Goal: Information Seeking & Learning: Learn about a topic

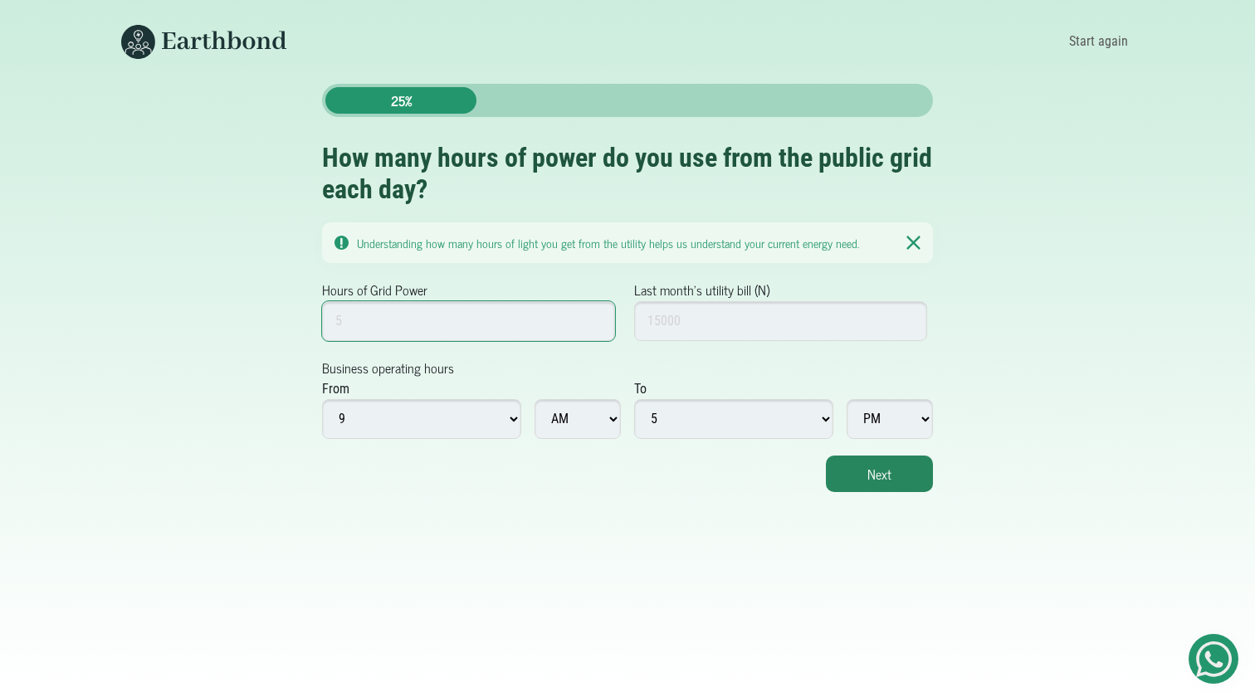
click at [583, 321] on input "Hours of Grid Power" at bounding box center [468, 321] width 293 height 40
click at [596, 317] on input "1" at bounding box center [468, 321] width 293 height 40
click at [596, 317] on input "2" at bounding box center [468, 321] width 293 height 40
click at [596, 317] on input "3" at bounding box center [468, 321] width 293 height 40
click at [596, 317] on input "4" at bounding box center [468, 321] width 293 height 40
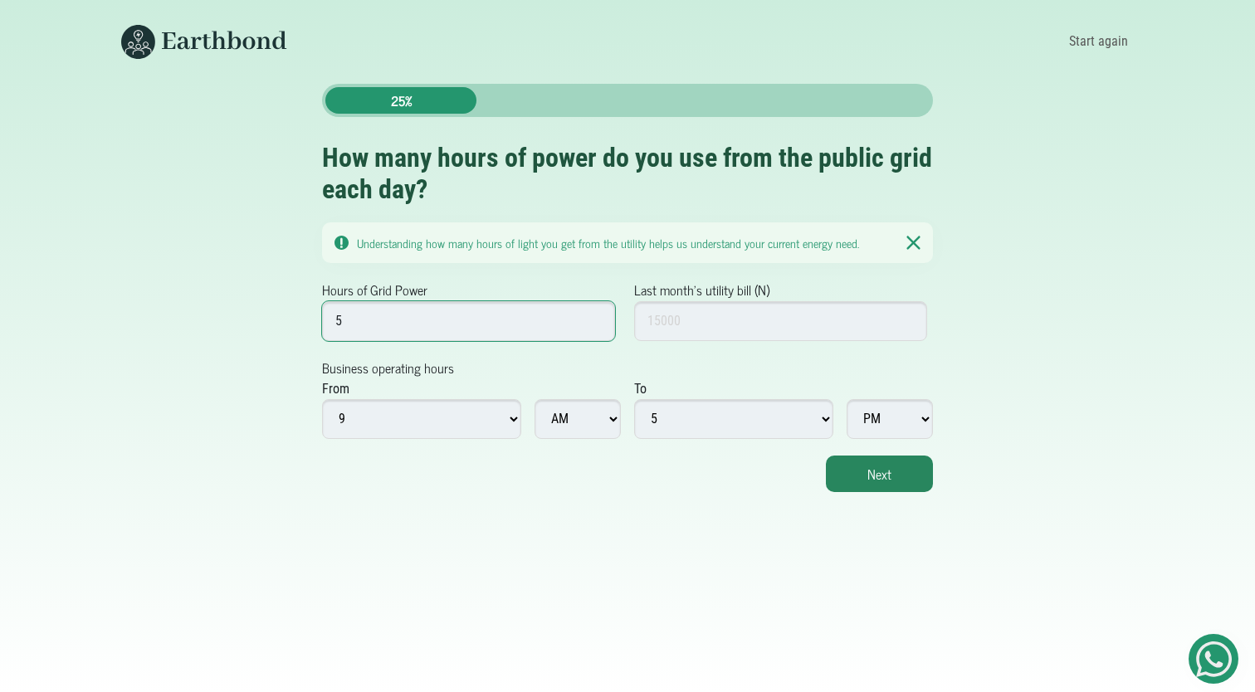
click at [596, 317] on input "5" at bounding box center [468, 321] width 293 height 40
click at [596, 317] on input "6" at bounding box center [468, 321] width 293 height 40
click at [596, 317] on input "7" at bounding box center [468, 321] width 293 height 40
click at [596, 317] on input "8" at bounding box center [468, 321] width 293 height 40
click at [596, 317] on input "9" at bounding box center [468, 321] width 293 height 40
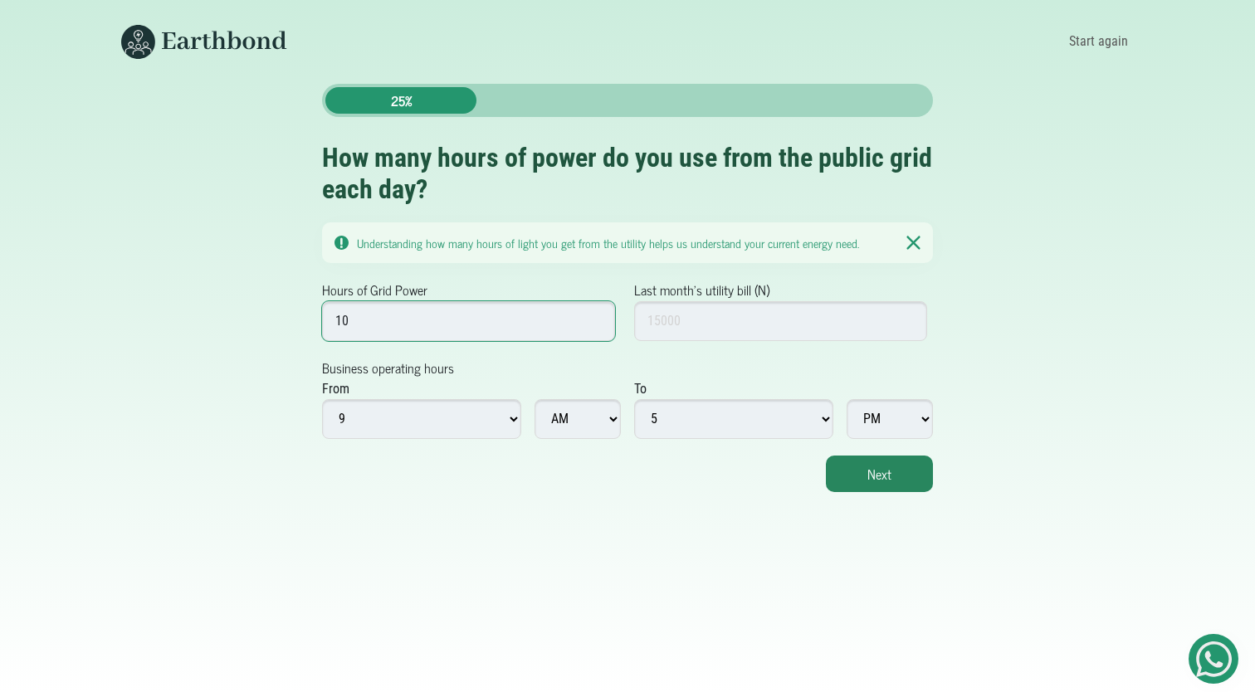
click at [596, 317] on input "10" at bounding box center [468, 321] width 293 height 40
click at [596, 317] on input "11" at bounding box center [468, 321] width 293 height 40
click at [596, 317] on input "12" at bounding box center [468, 321] width 293 height 40
click at [596, 317] on input "13" at bounding box center [468, 321] width 293 height 40
click at [595, 325] on input "12" at bounding box center [468, 321] width 293 height 40
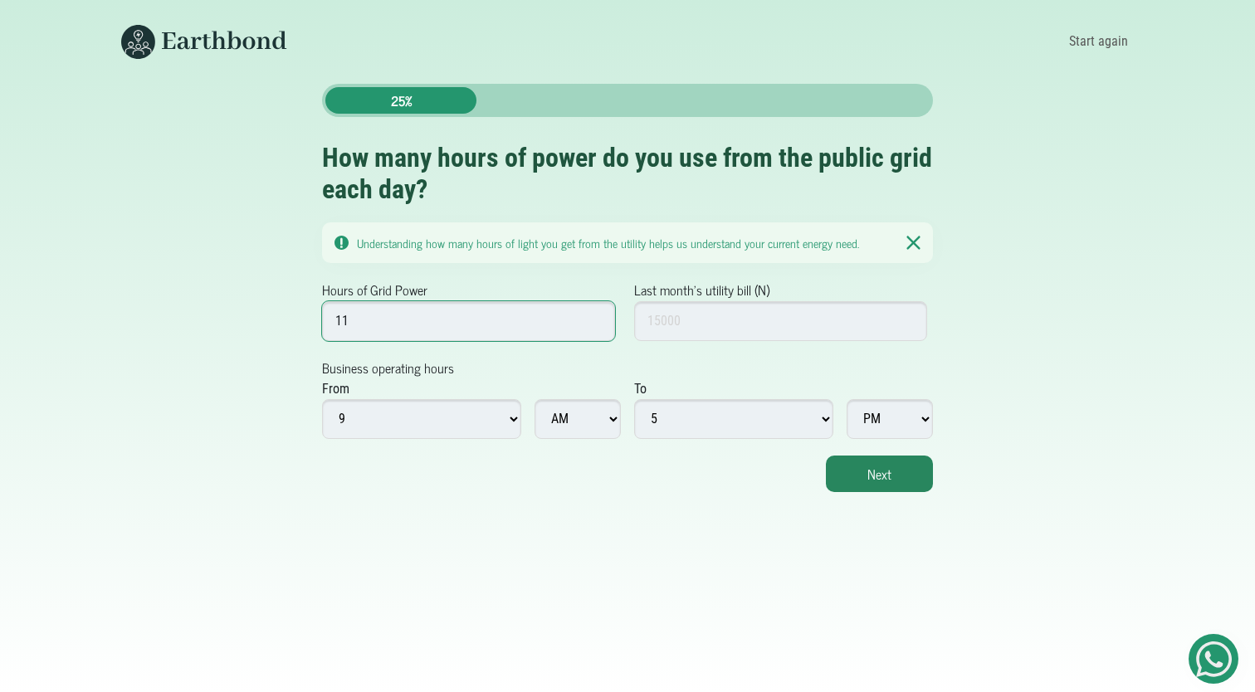
click at [595, 325] on input "11" at bounding box center [468, 321] width 293 height 40
type input "12"
click at [595, 317] on input "12" at bounding box center [468, 321] width 293 height 40
click at [880, 468] on button "Next" at bounding box center [879, 474] width 107 height 37
type input "15000"
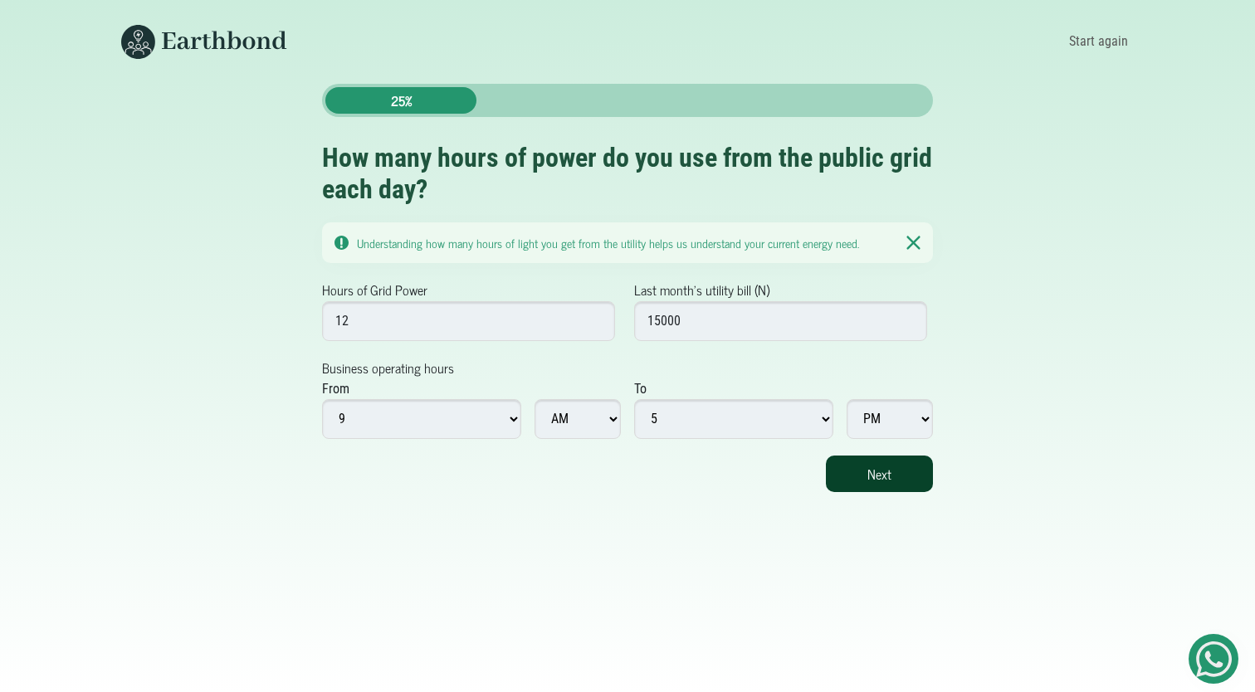
click at [880, 488] on button "Next" at bounding box center [879, 474] width 107 height 37
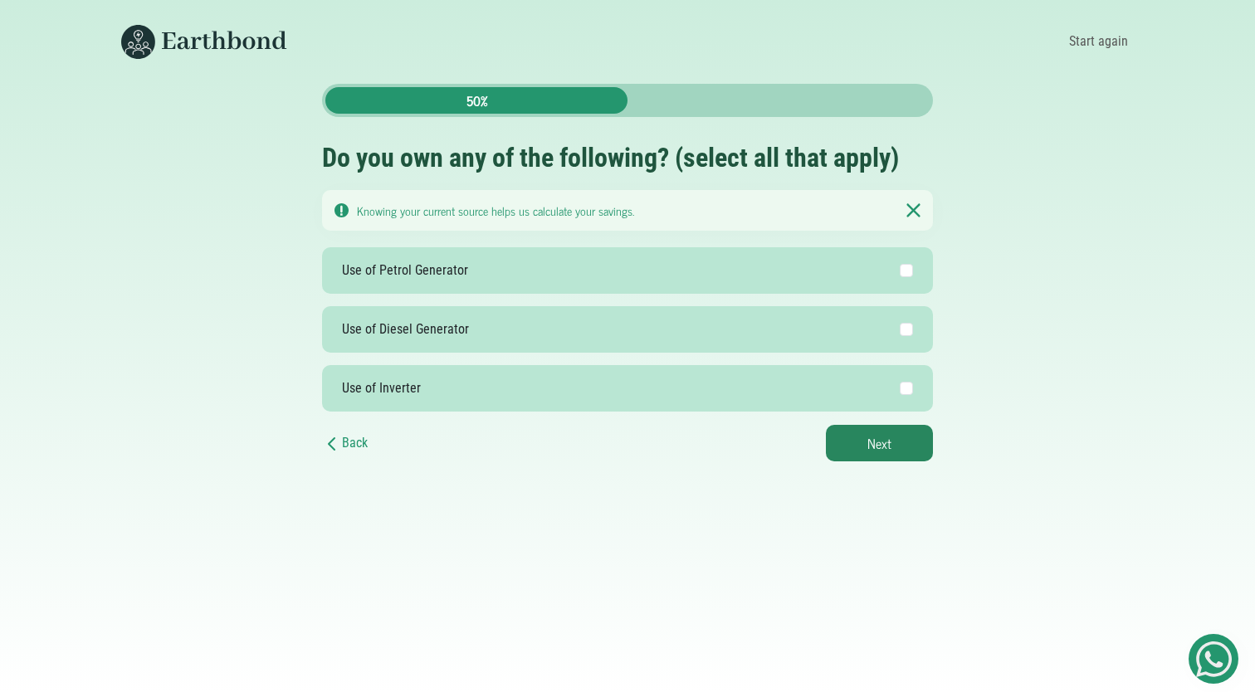
click at [671, 325] on label "Use of Diesel Generator" at bounding box center [627, 329] width 611 height 46
click at [900, 325] on input "Use of Diesel Generator" at bounding box center [906, 329] width 13 height 13
checkbox input "true"
click at [841, 443] on button "Next" at bounding box center [879, 443] width 107 height 37
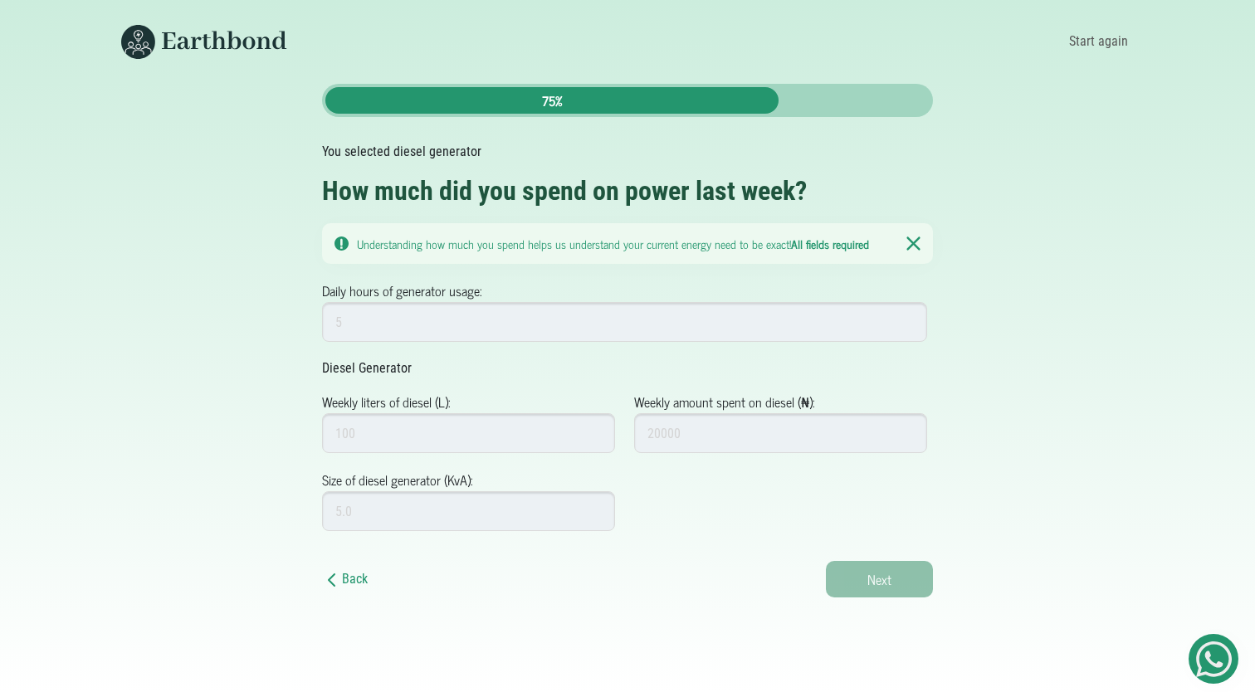
click at [565, 364] on p "Diesel Generator" at bounding box center [627, 369] width 611 height 20
click at [394, 435] on input "Weekly liters of diesel (L):" at bounding box center [468, 433] width 293 height 40
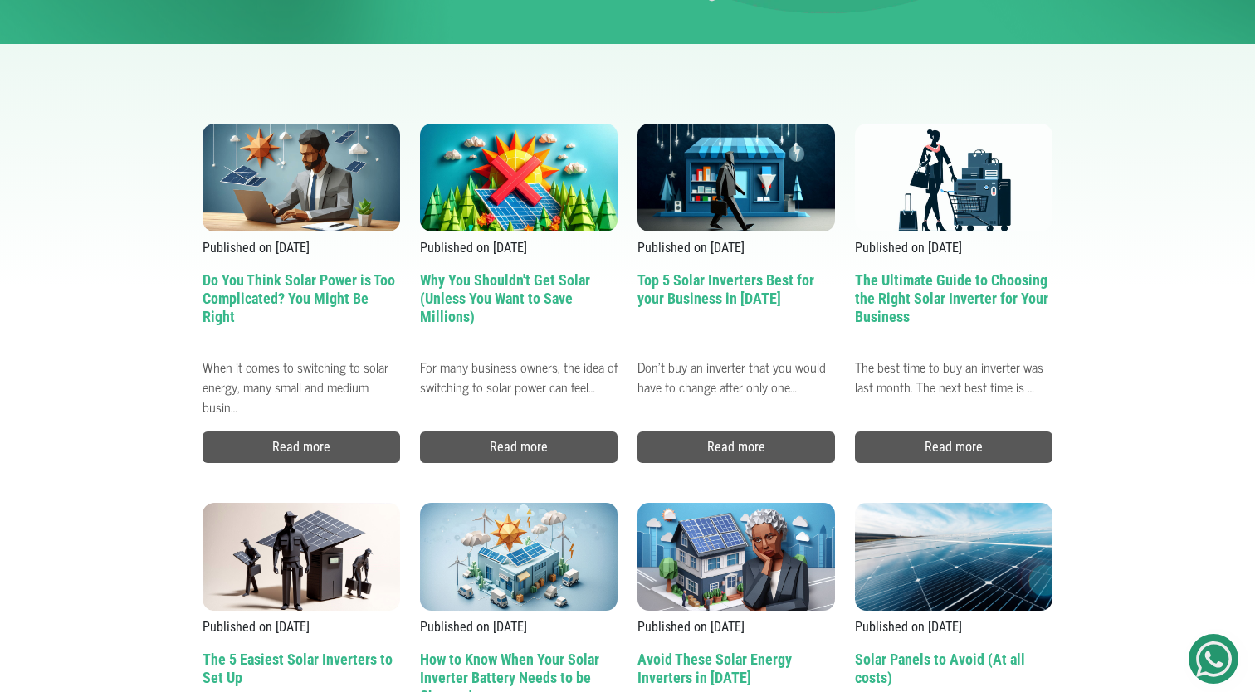
click at [277, 292] on h2 "Do You Think Solar Power is Too Complicated? You Might Be Right" at bounding box center [302, 310] width 198 height 79
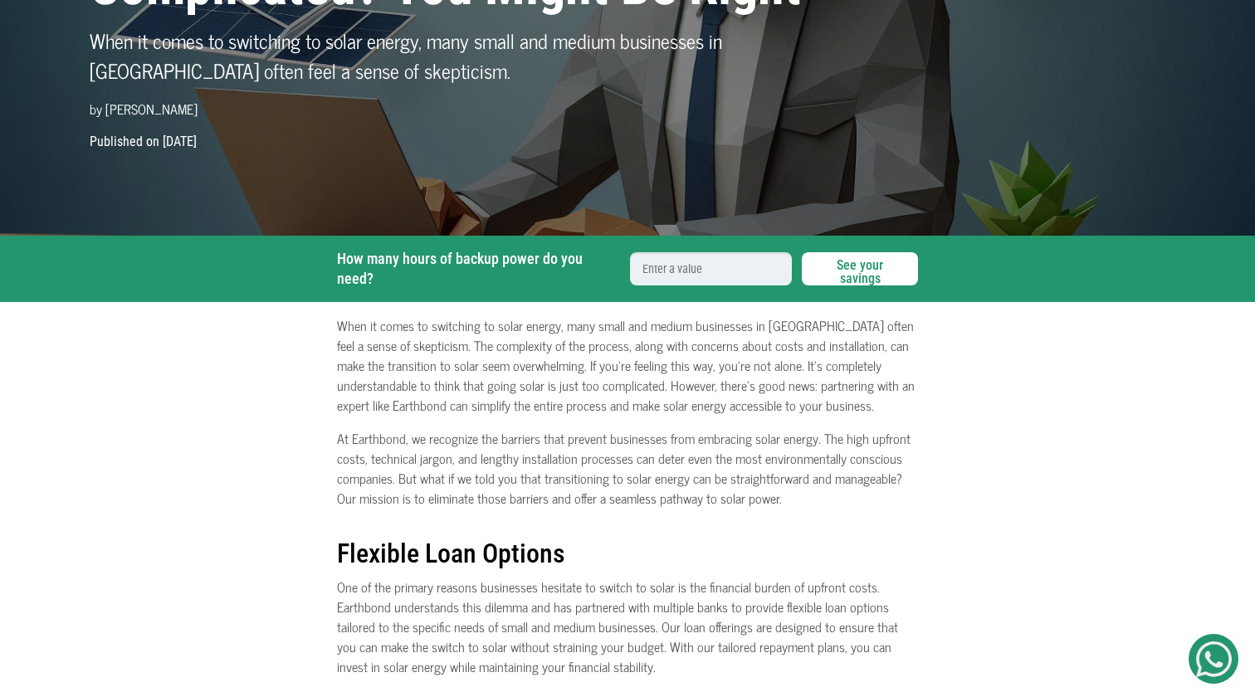
scroll to position [415, 0]
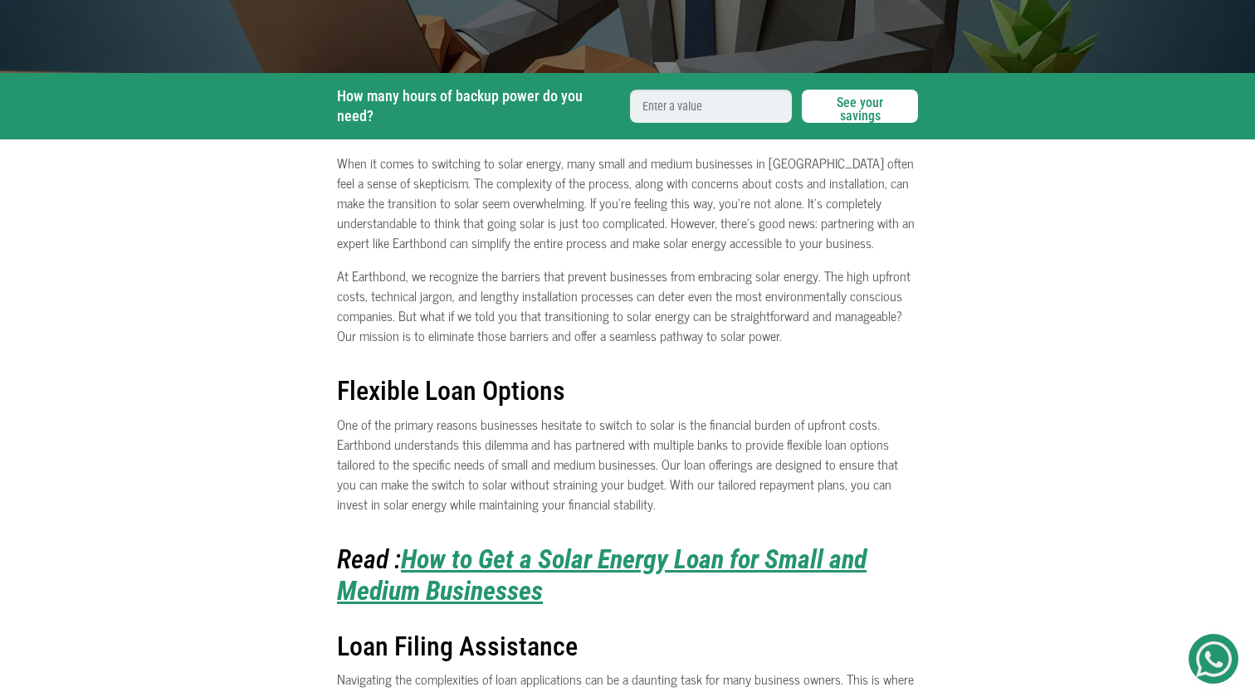
click at [413, 282] on p "At Earthbond, we recognize the barriers that prevent businesses from embracing …" at bounding box center [627, 306] width 581 height 80
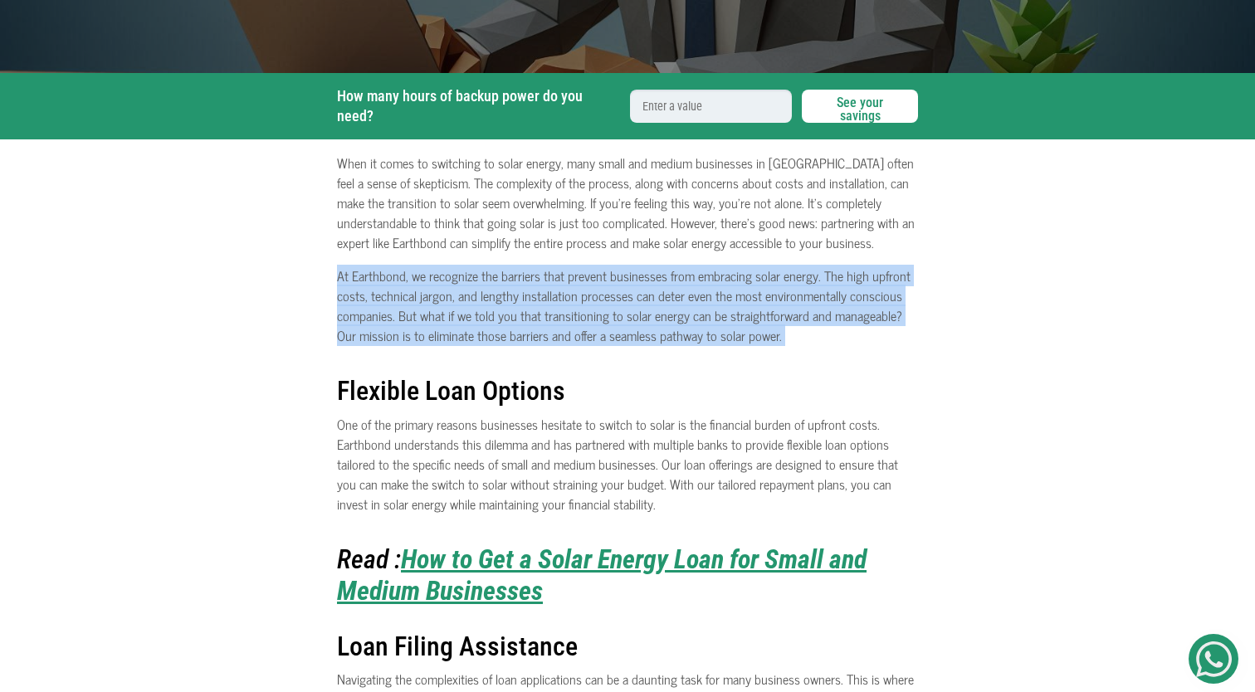
click at [413, 282] on p "At Earthbond, we recognize the barriers that prevent businesses from embracing …" at bounding box center [627, 306] width 581 height 80
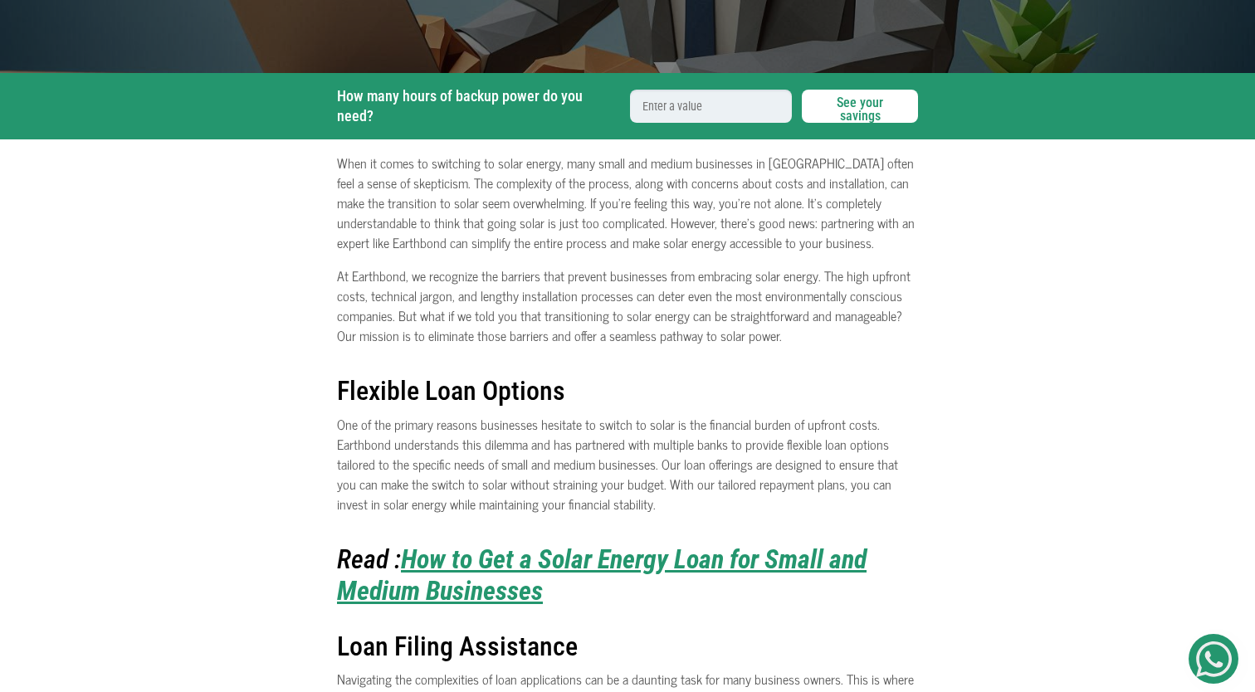
click at [413, 282] on p "At Earthbond, we recognize the barriers that prevent businesses from embracing …" at bounding box center [627, 306] width 581 height 80
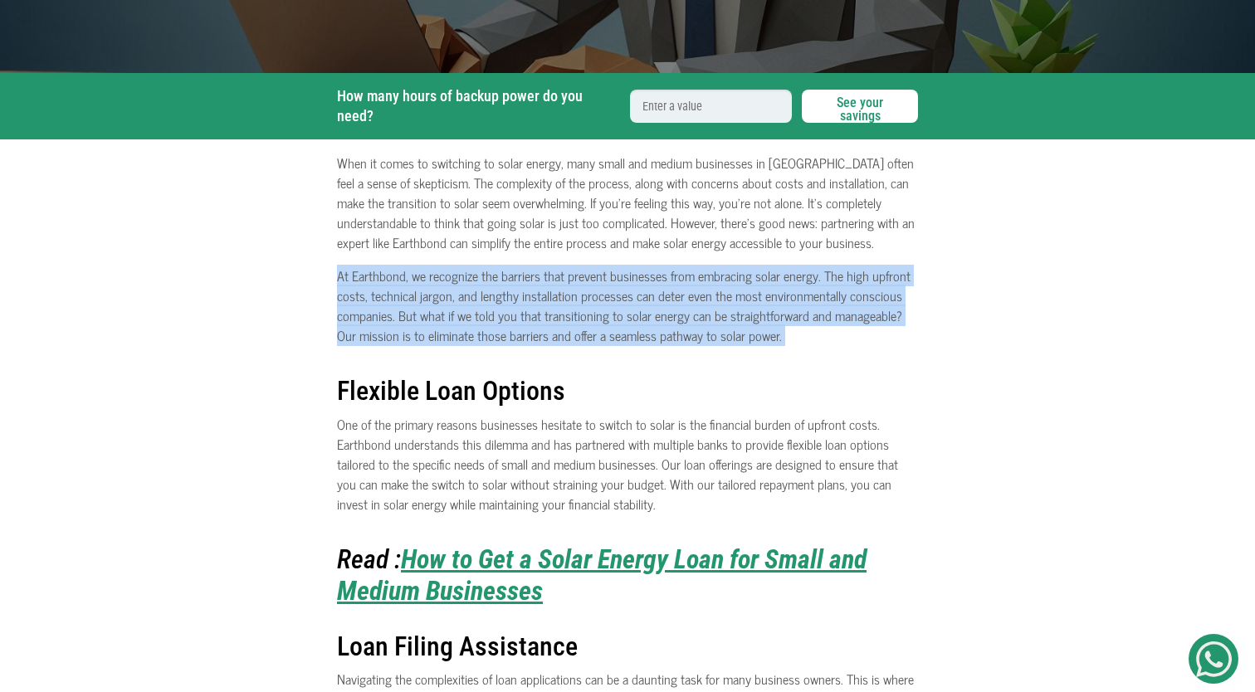
click at [413, 282] on p "At Earthbond, we recognize the barriers that prevent businesses from embracing …" at bounding box center [627, 306] width 581 height 80
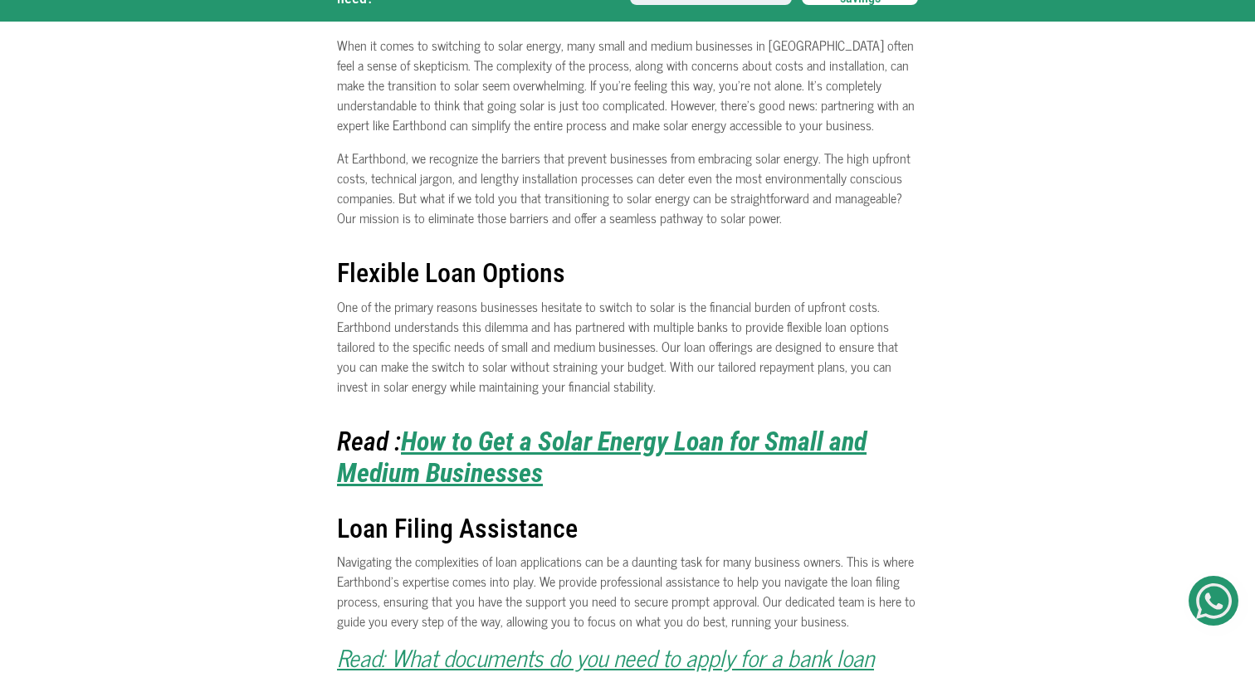
scroll to position [553, 0]
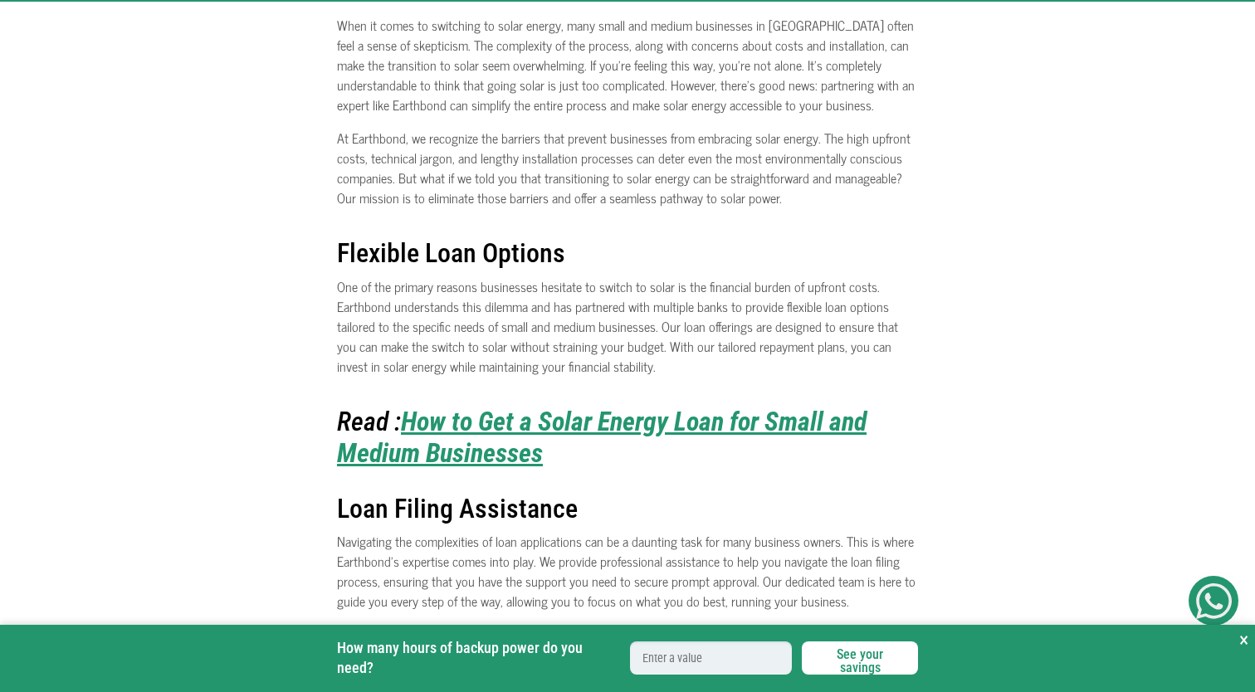
click at [413, 282] on p "One of the primary reasons businesses hesitate to switch to solar is the financ…" at bounding box center [627, 326] width 581 height 100
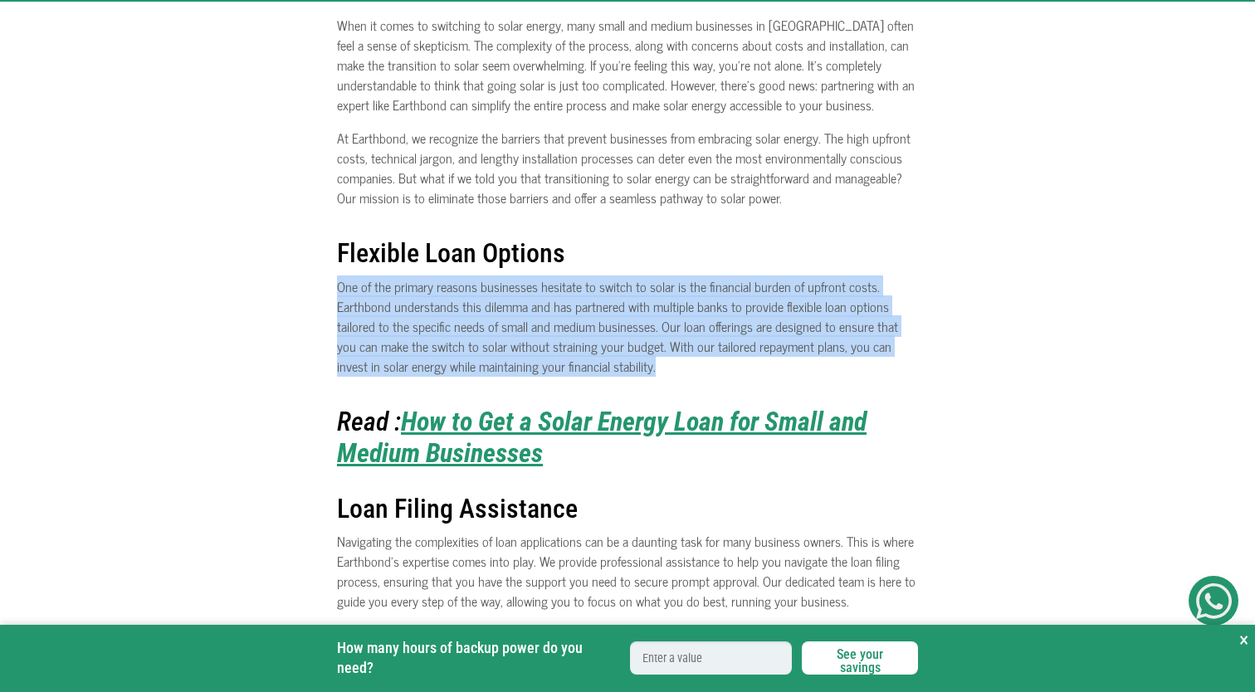
click at [413, 282] on p "One of the primary reasons businesses hesitate to switch to solar is the financ…" at bounding box center [627, 326] width 581 height 100
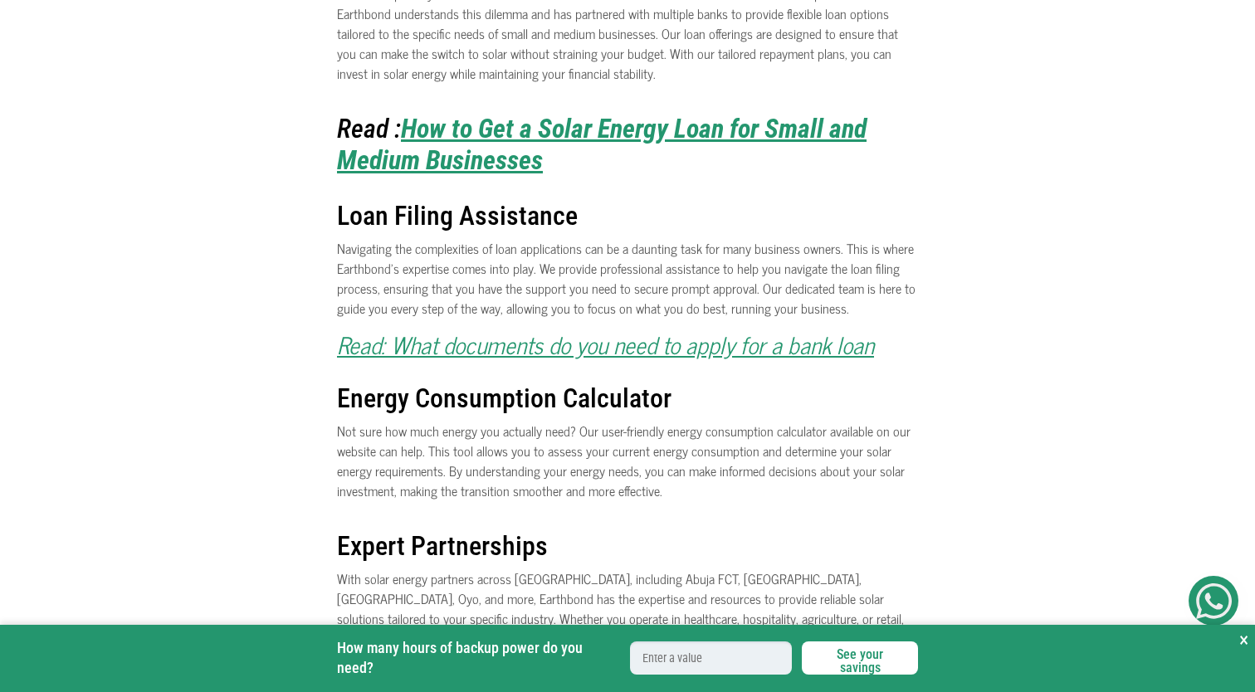
scroll to position [847, 0]
click at [413, 282] on p "Navigating the complexities of loan applications can be a daunting task for man…" at bounding box center [627, 277] width 581 height 80
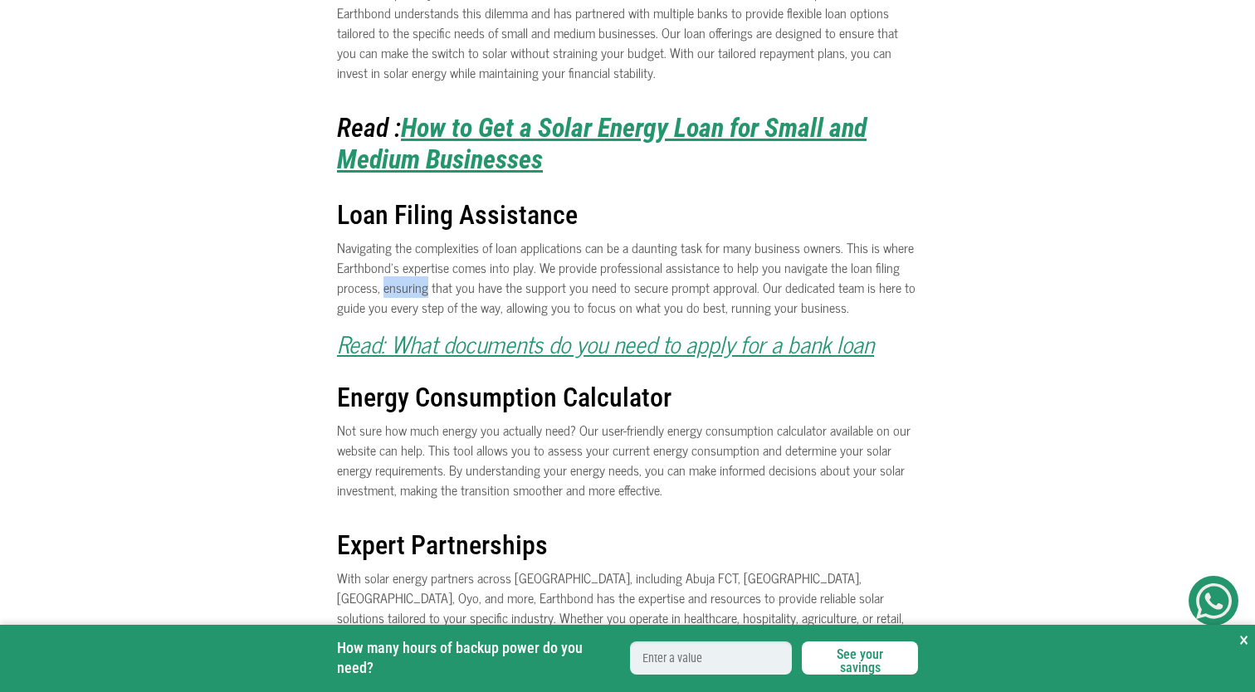
click at [413, 282] on p "Navigating the complexities of loan applications can be a daunting task for man…" at bounding box center [627, 277] width 581 height 80
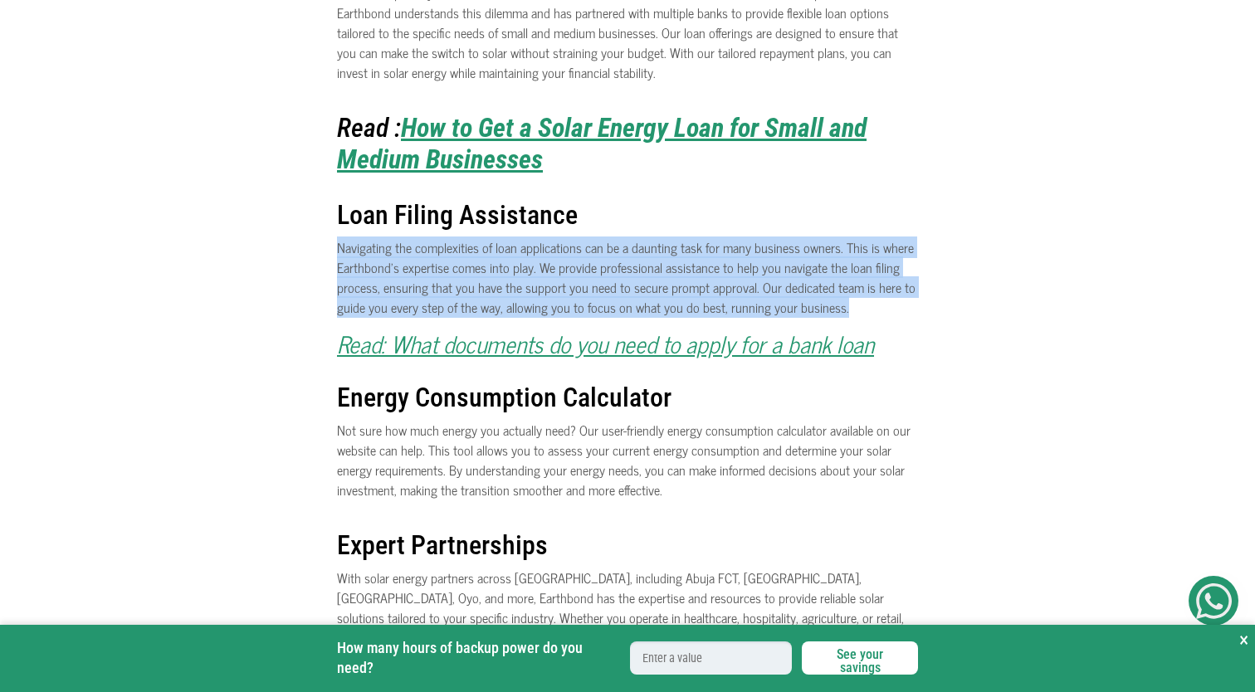
click at [413, 282] on p "Navigating the complexities of loan applications can be a daunting task for man…" at bounding box center [627, 277] width 581 height 80
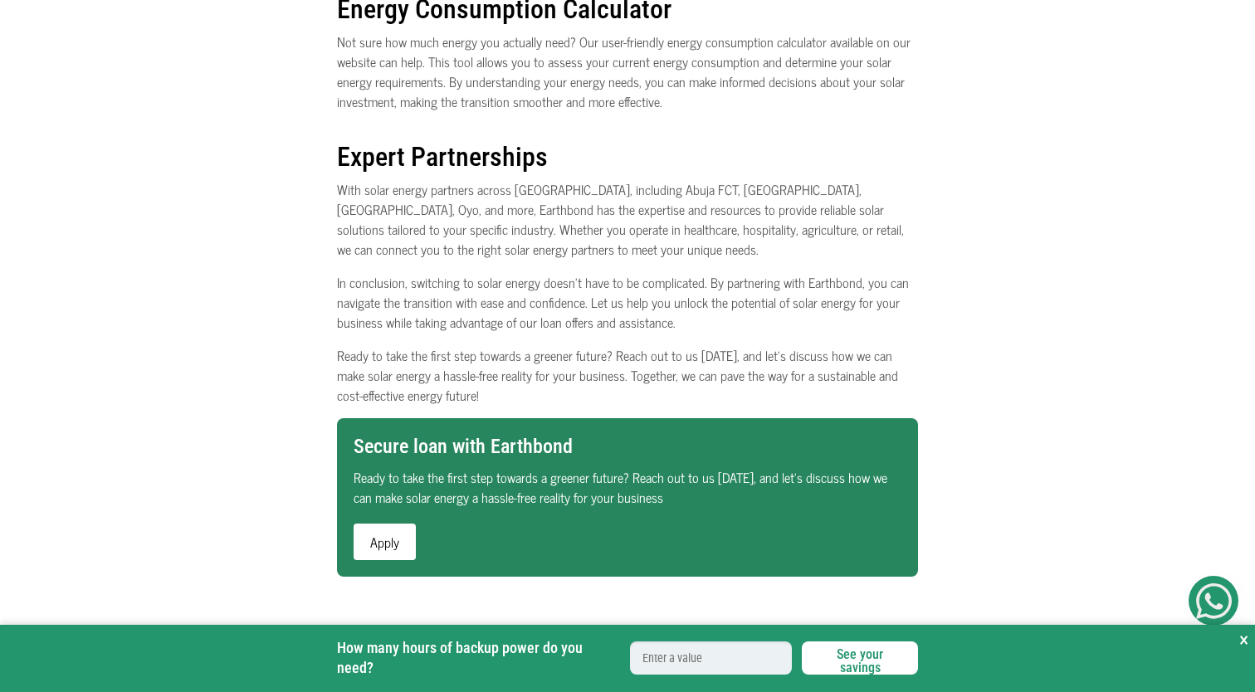
scroll to position [1294, 0]
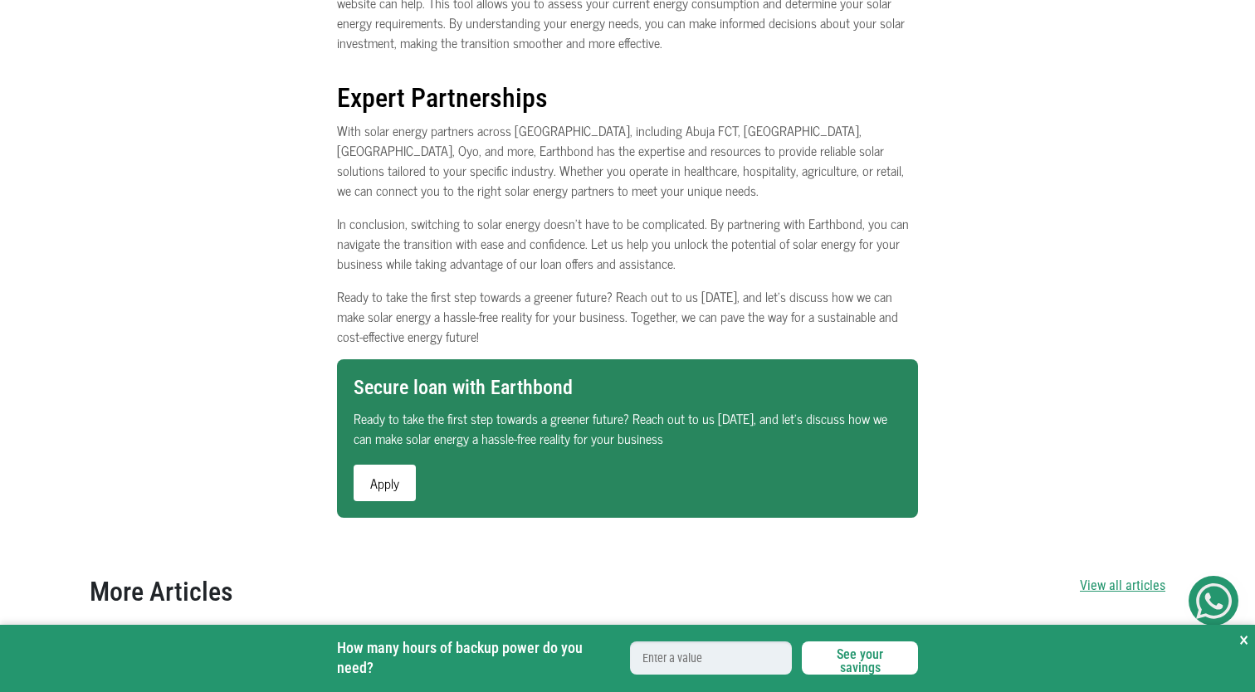
click at [413, 286] on p "Ready to take the first step towards a greener future? Reach out to us today, a…" at bounding box center [627, 316] width 581 height 60
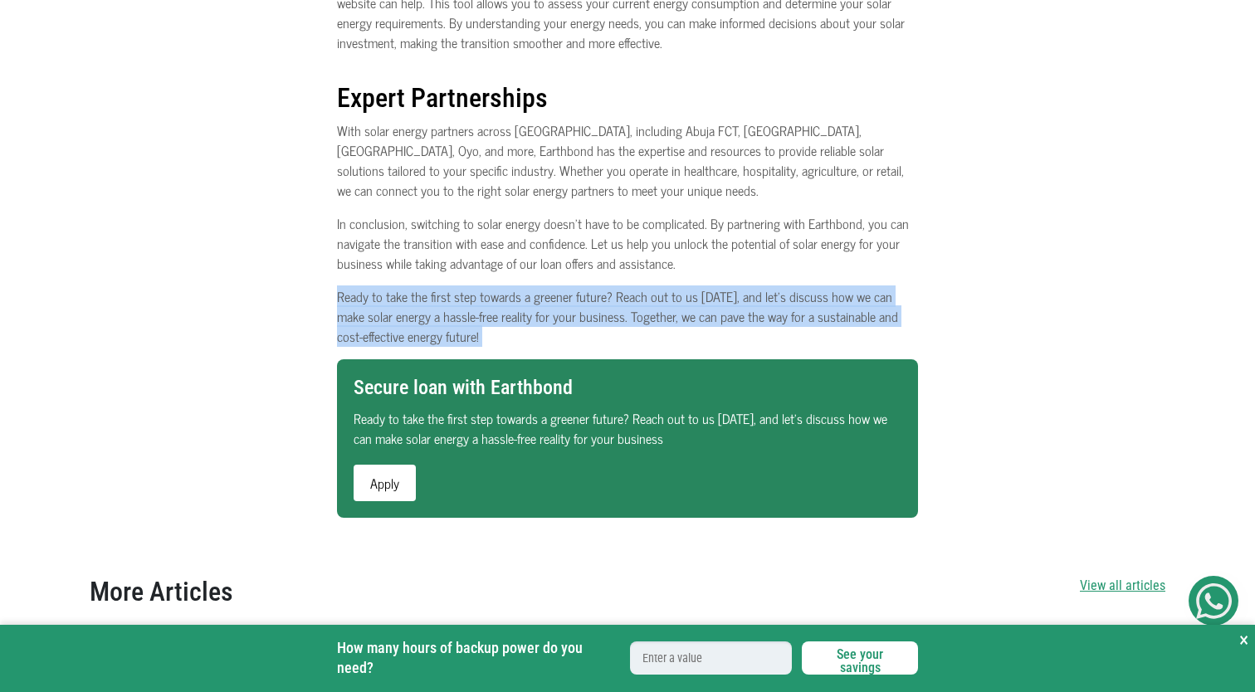
click at [423, 239] on p "In conclusion, switching to solar energy doesn’t have to be complicated. By par…" at bounding box center [627, 243] width 581 height 60
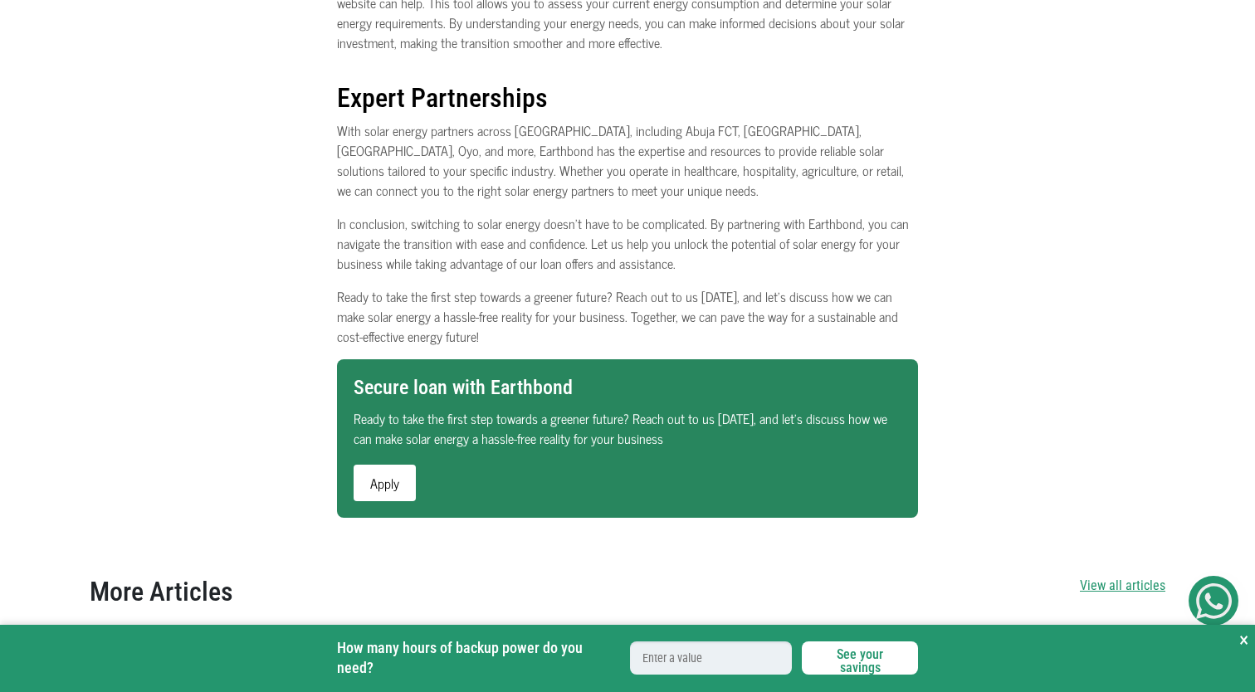
click at [423, 239] on p "In conclusion, switching to solar energy doesn’t have to be complicated. By par…" at bounding box center [627, 243] width 581 height 60
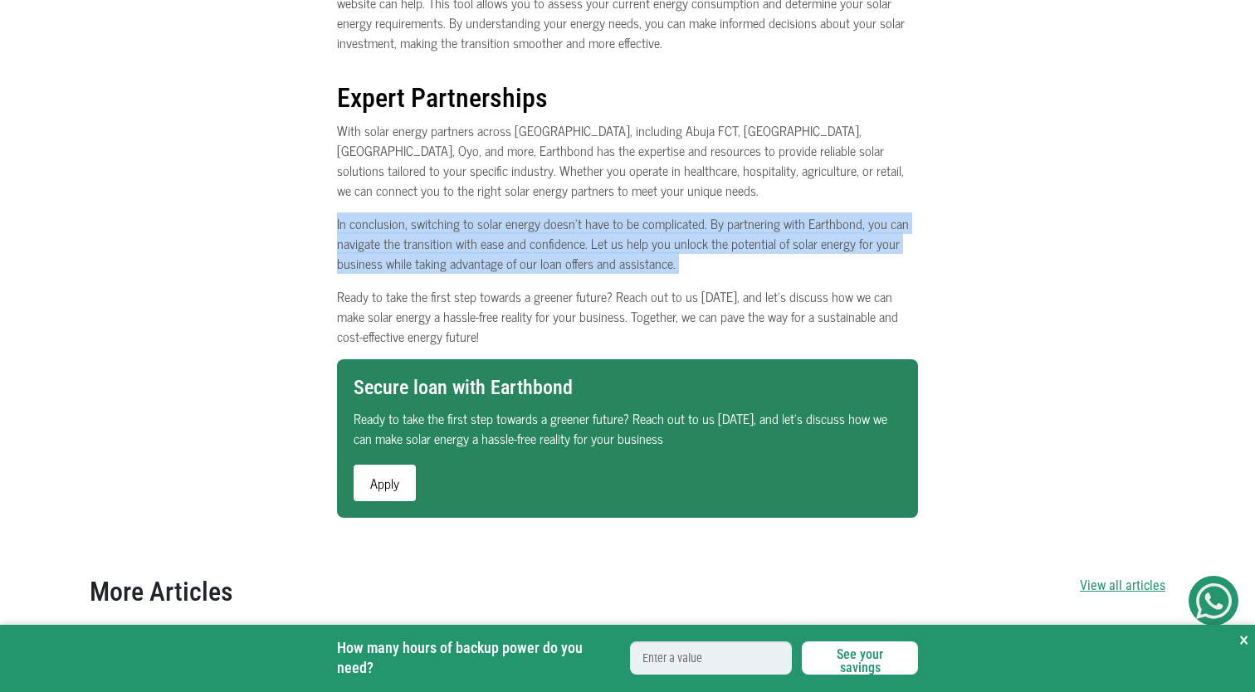
click at [423, 239] on p "In conclusion, switching to solar energy doesn’t have to be complicated. By par…" at bounding box center [627, 243] width 581 height 60
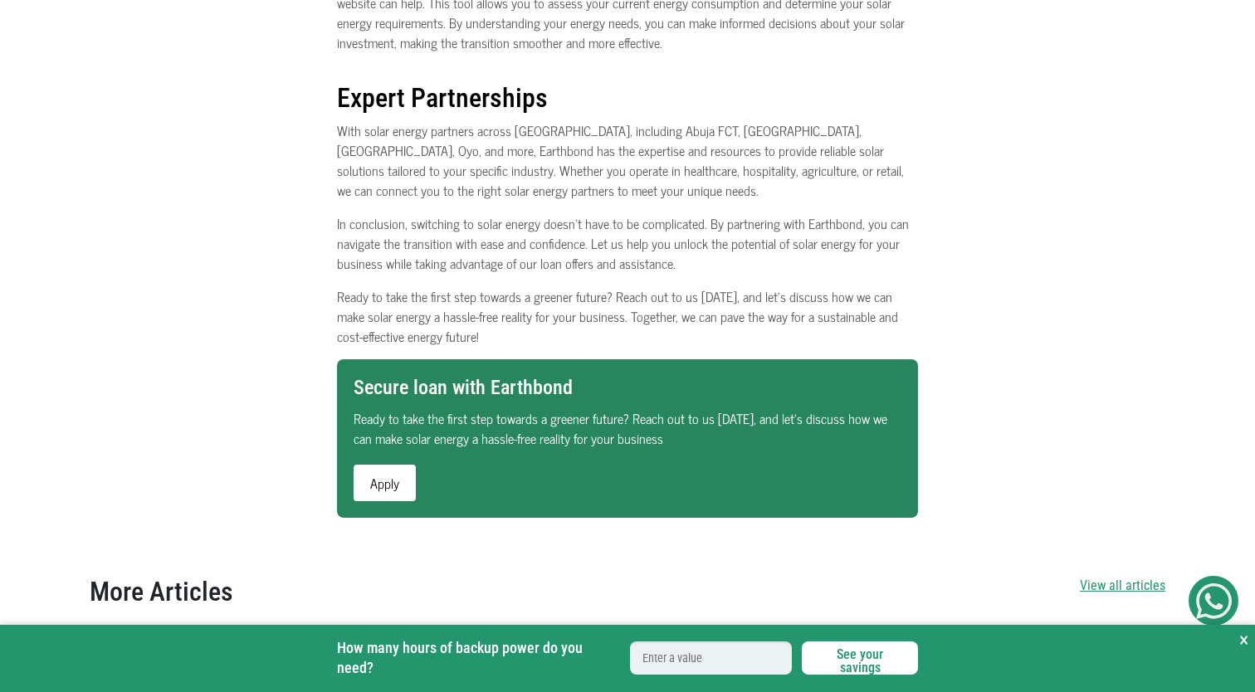
click at [423, 239] on p "In conclusion, switching to solar energy doesn’t have to be complicated. By par…" at bounding box center [627, 243] width 581 height 60
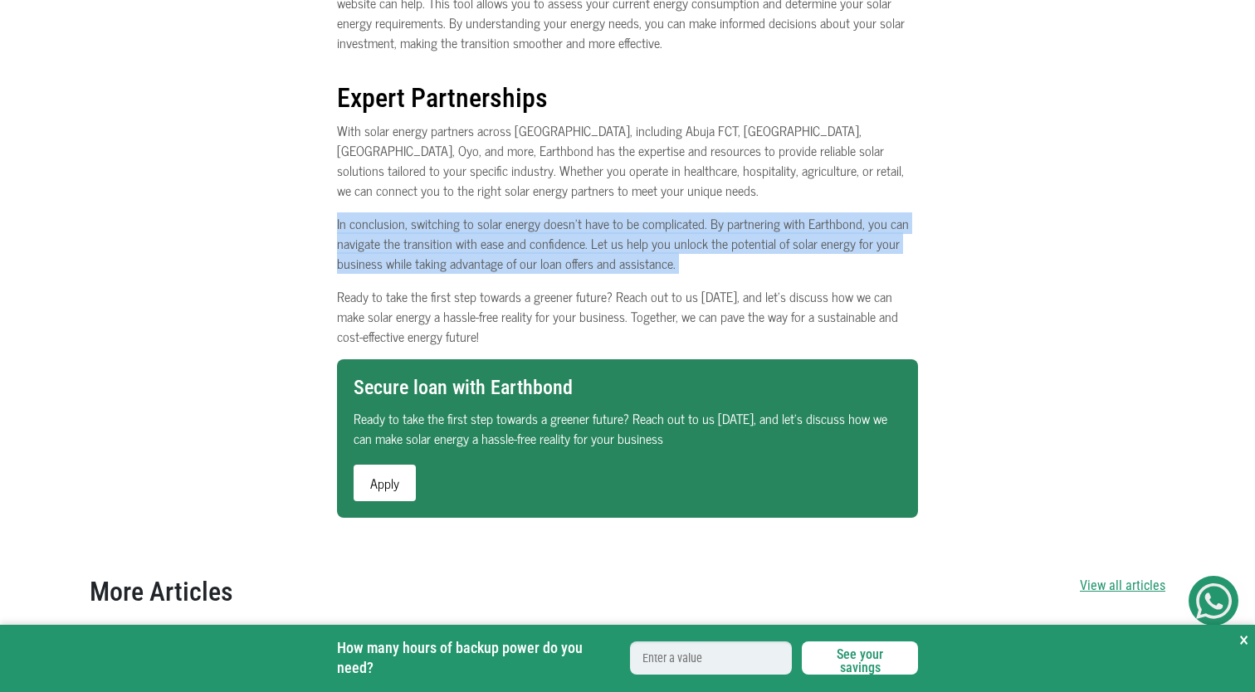
click at [423, 239] on p "In conclusion, switching to solar energy doesn’t have to be complicated. By par…" at bounding box center [627, 243] width 581 height 60
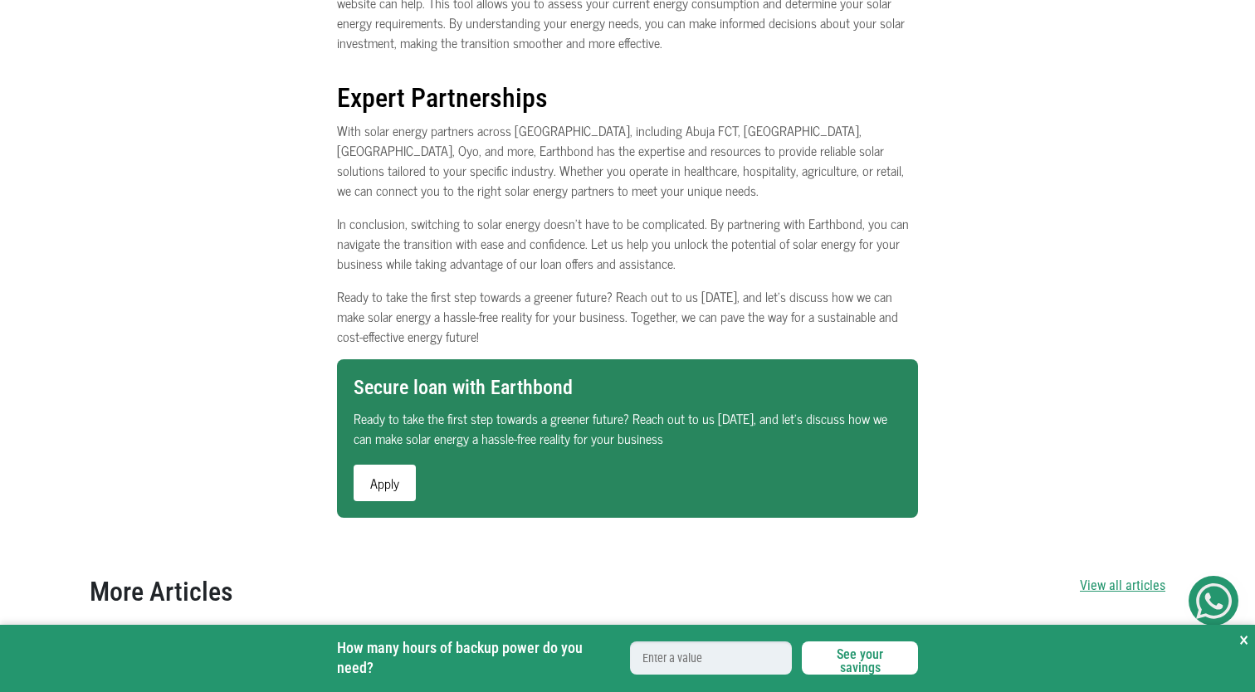
click at [423, 239] on p "In conclusion, switching to solar energy doesn’t have to be complicated. By par…" at bounding box center [627, 243] width 581 height 60
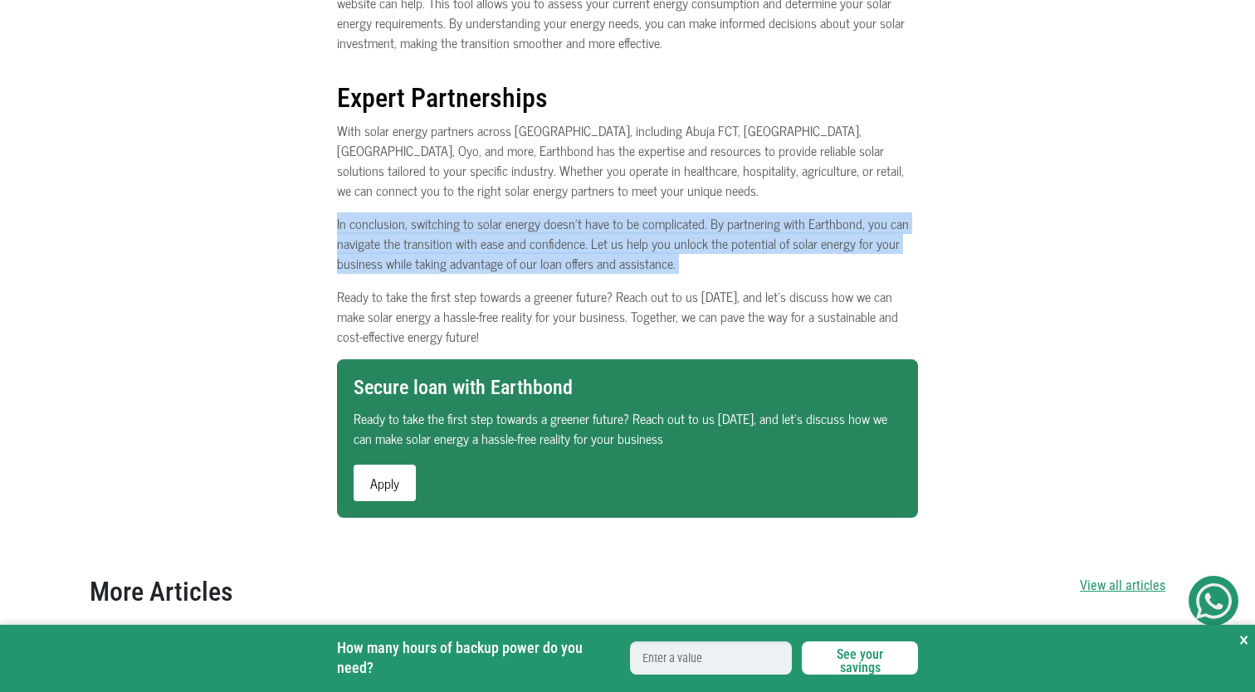
click at [423, 239] on p "In conclusion, switching to solar energy doesn’t have to be complicated. By par…" at bounding box center [627, 243] width 581 height 60
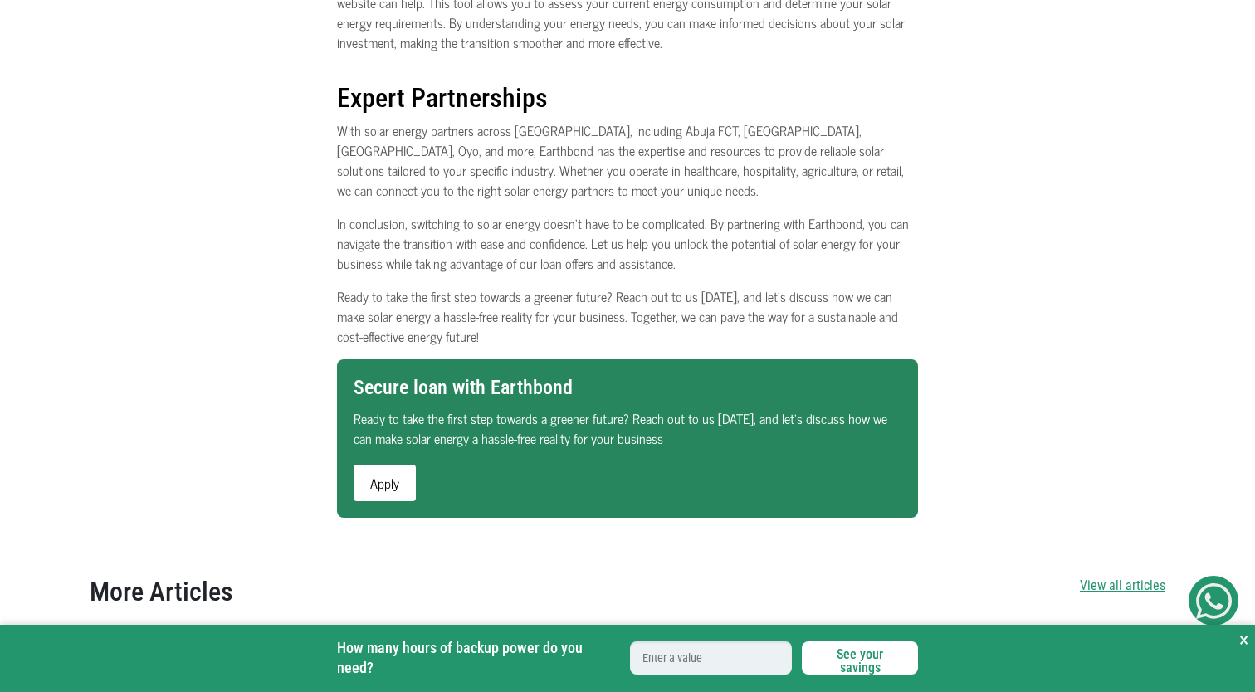
click at [423, 239] on p "In conclusion, switching to solar energy doesn’t have to be complicated. By par…" at bounding box center [627, 243] width 581 height 60
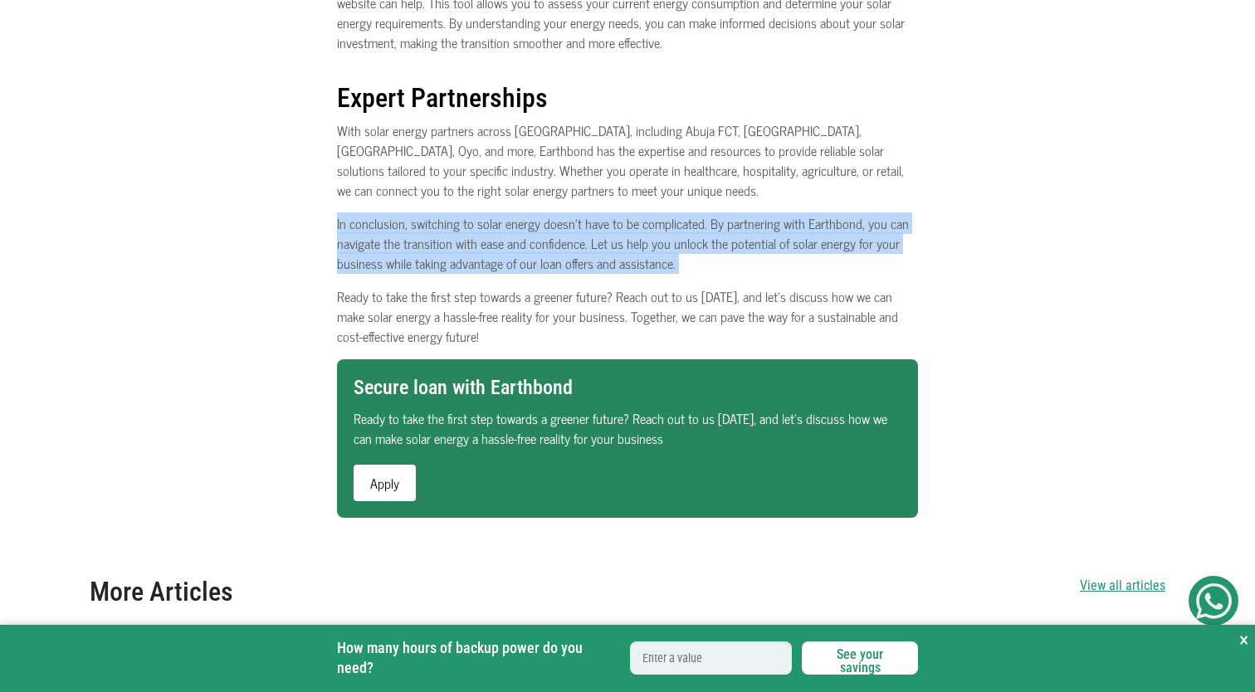
click at [423, 239] on p "In conclusion, switching to solar energy doesn’t have to be complicated. By par…" at bounding box center [627, 243] width 581 height 60
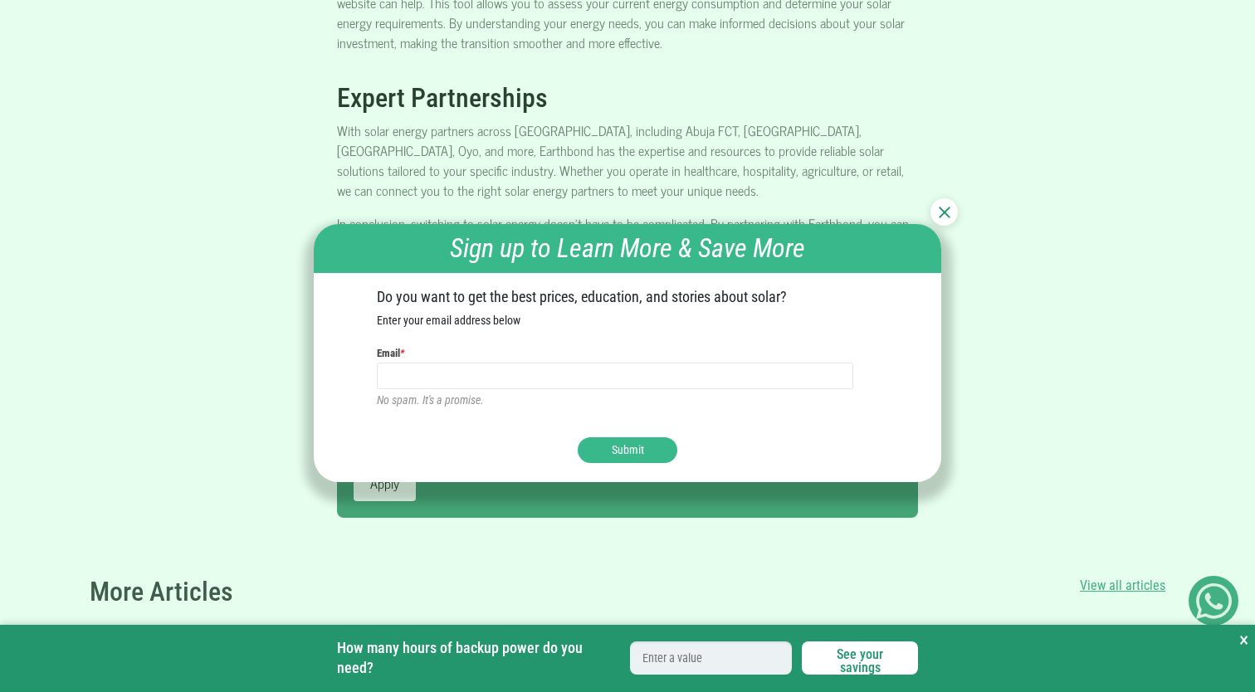
click at [945, 214] on img at bounding box center [945, 213] width 12 height 12
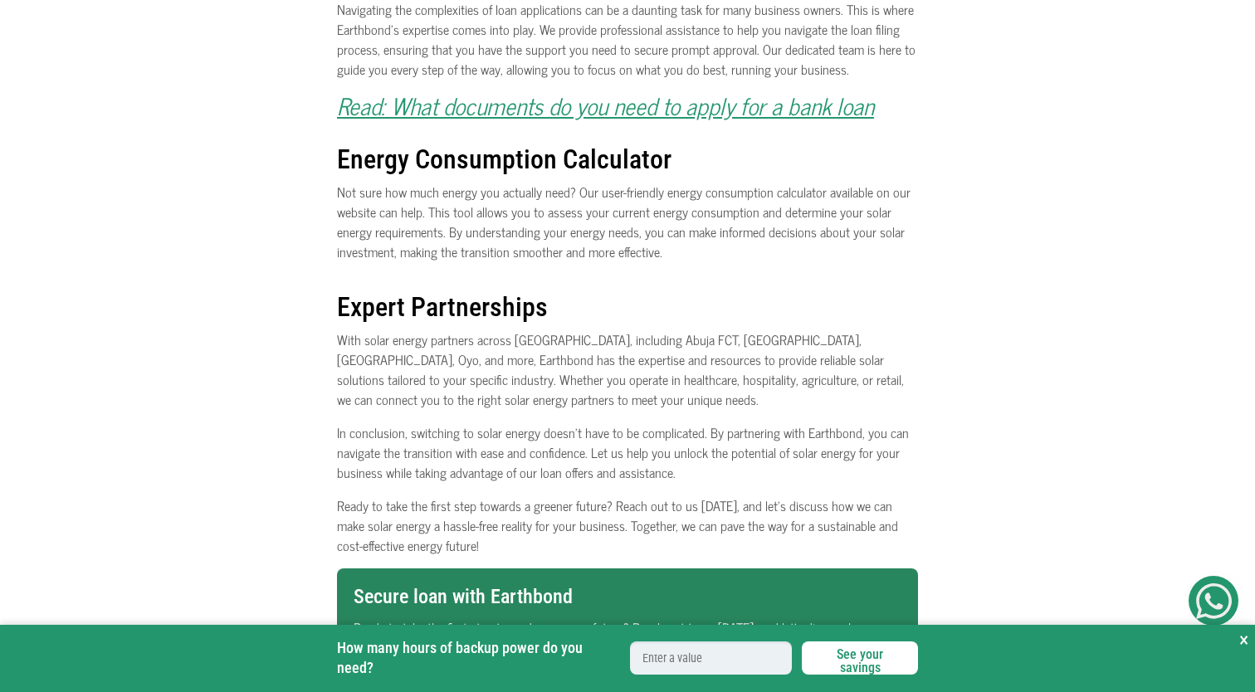
scroll to position [1112, 0]
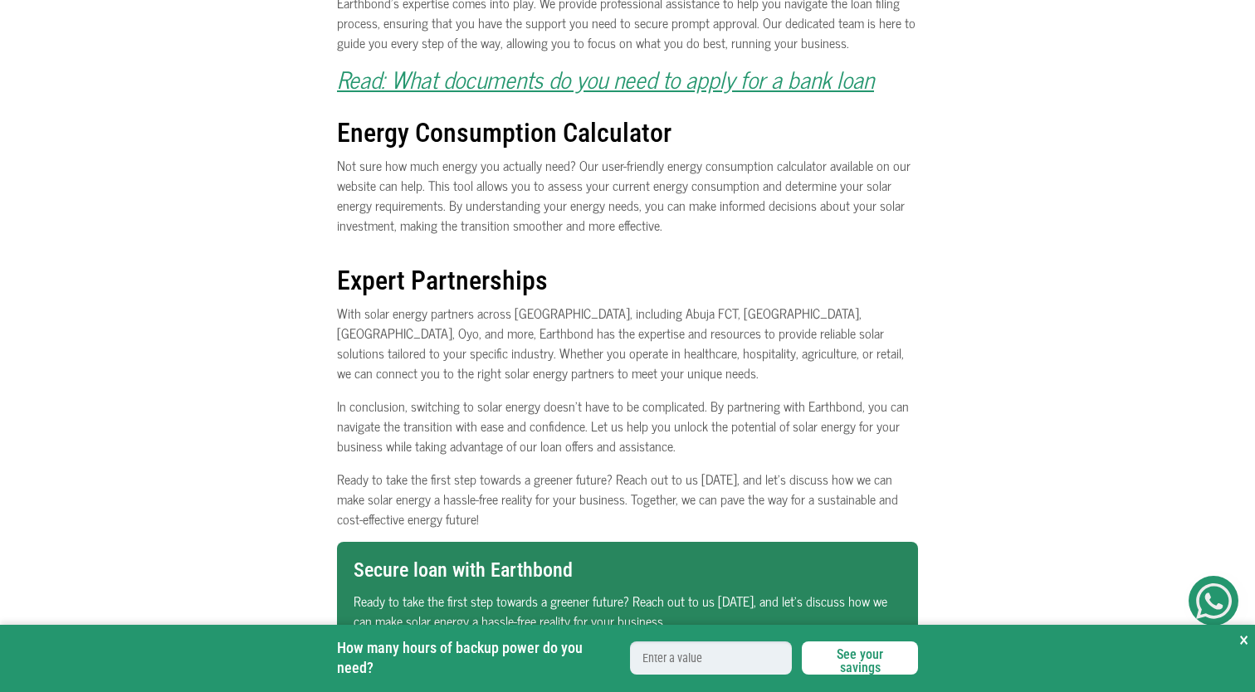
click at [667, 419] on p "In conclusion, switching to solar energy doesn’t have to be complicated. By par…" at bounding box center [627, 426] width 581 height 60
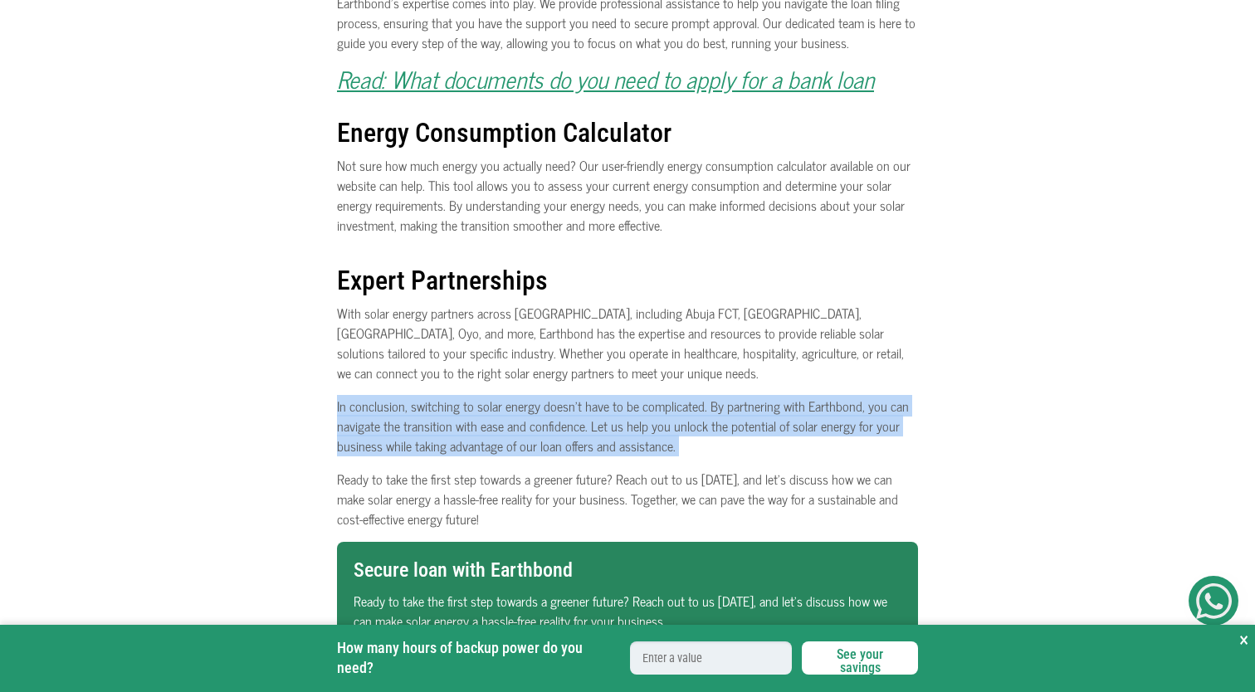
click at [667, 419] on p "In conclusion, switching to solar energy doesn’t have to be complicated. By par…" at bounding box center [627, 426] width 581 height 60
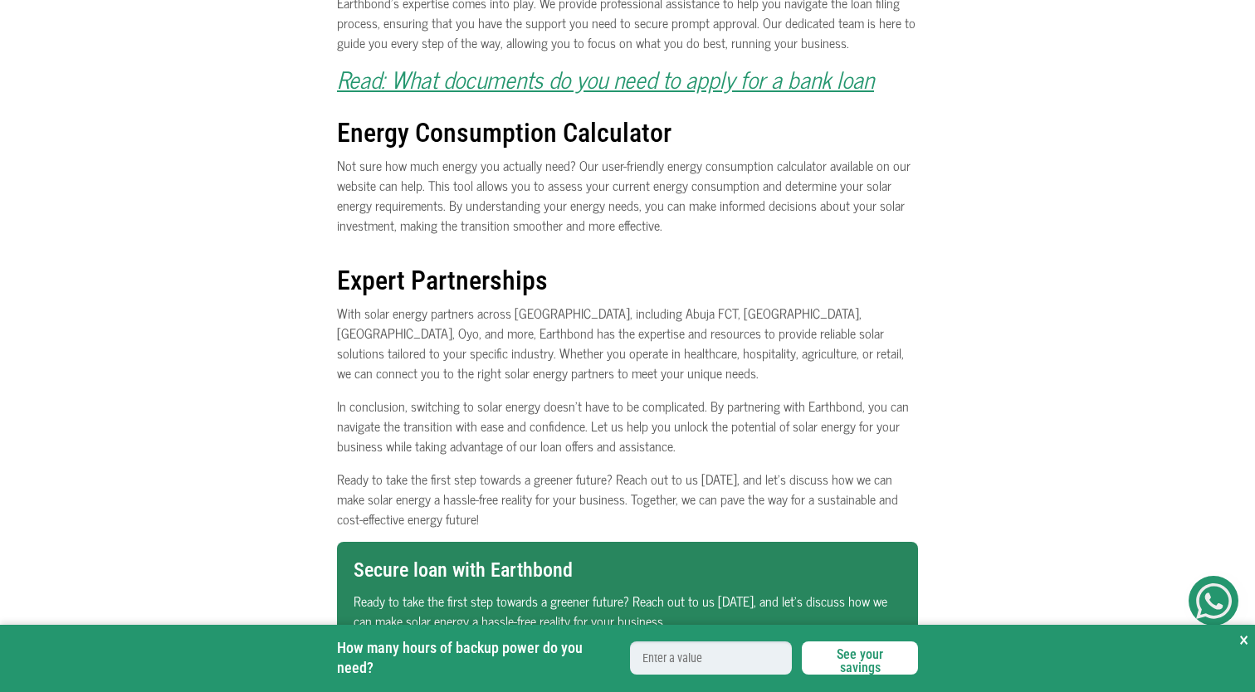
click at [667, 419] on p "In conclusion, switching to solar energy doesn’t have to be complicated. By par…" at bounding box center [627, 426] width 581 height 60
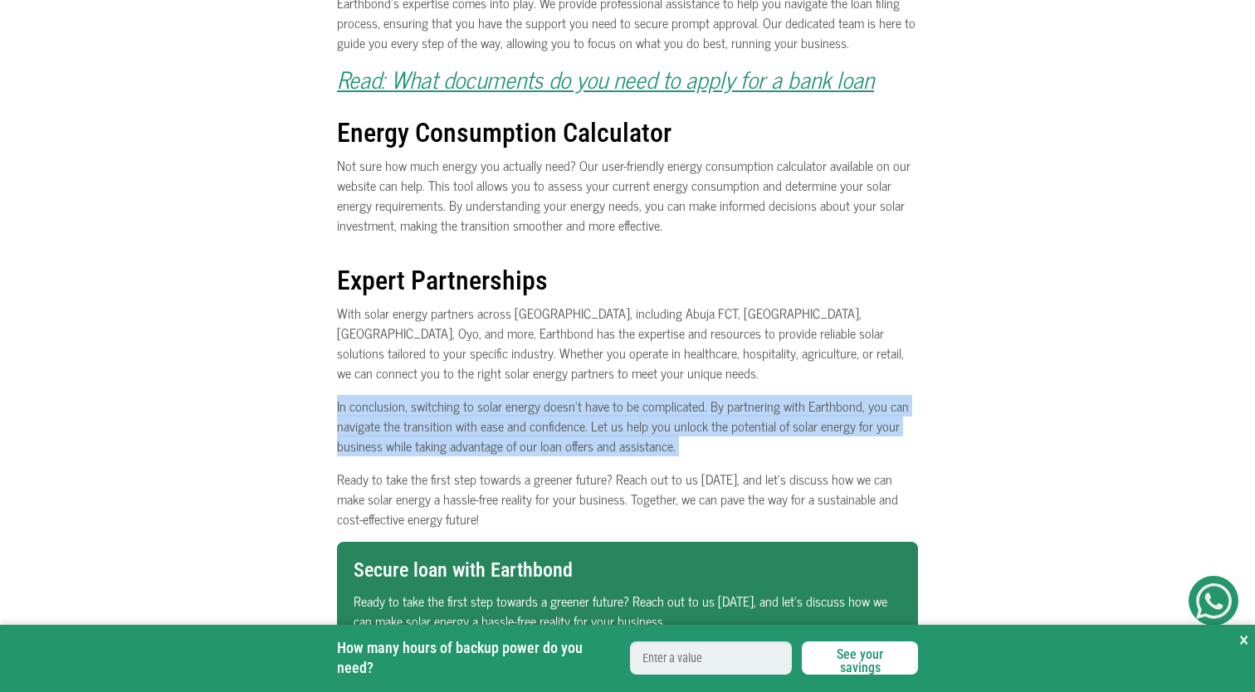
click at [667, 419] on p "In conclusion, switching to solar energy doesn’t have to be complicated. By par…" at bounding box center [627, 426] width 581 height 60
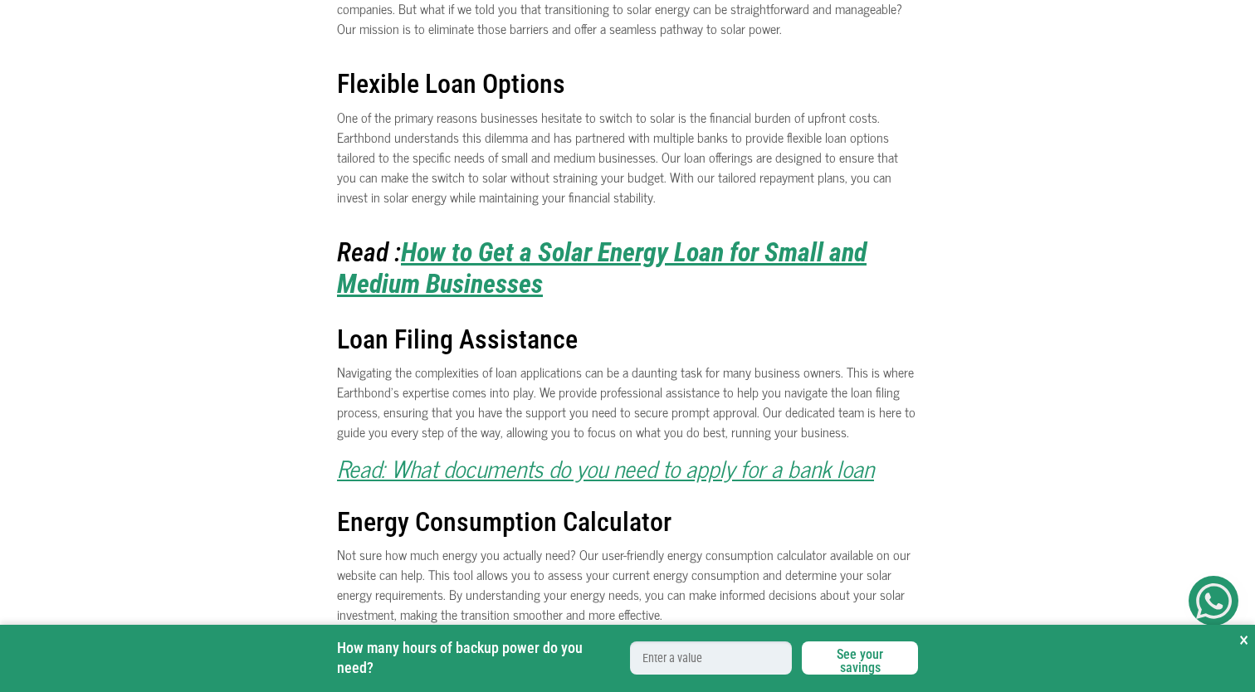
scroll to position [697, 0]
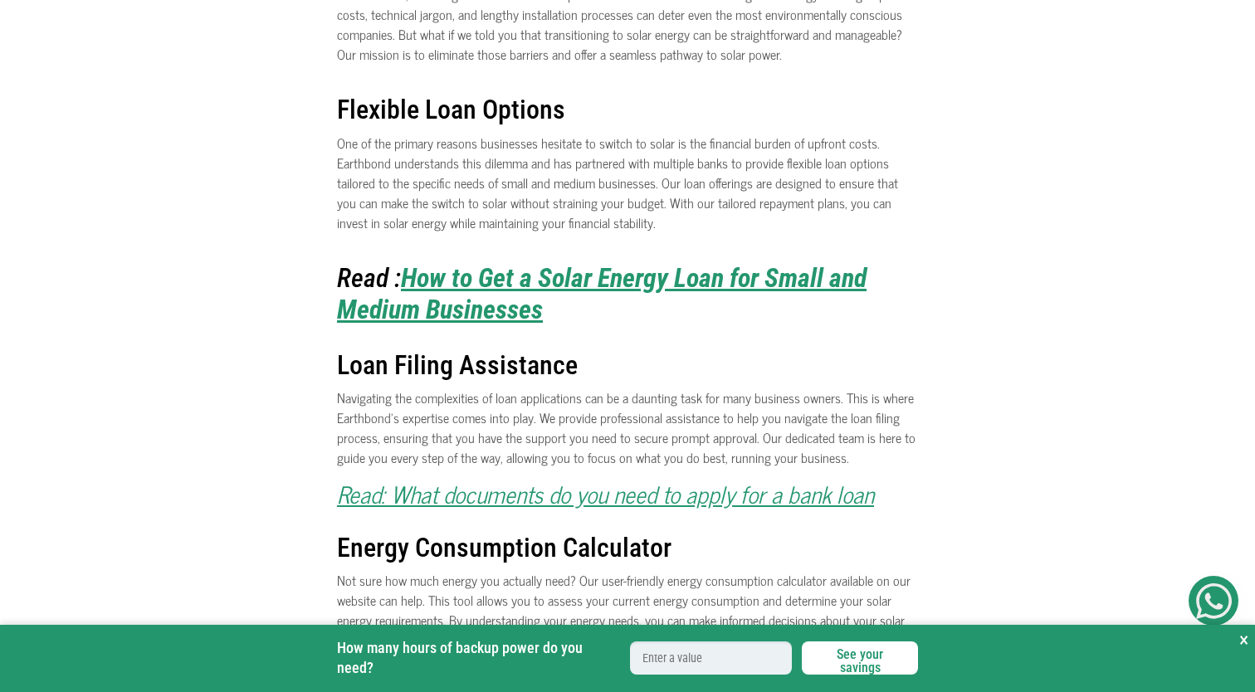
click at [667, 419] on p "Navigating the complexities of loan applications can be a daunting task for man…" at bounding box center [627, 428] width 581 height 80
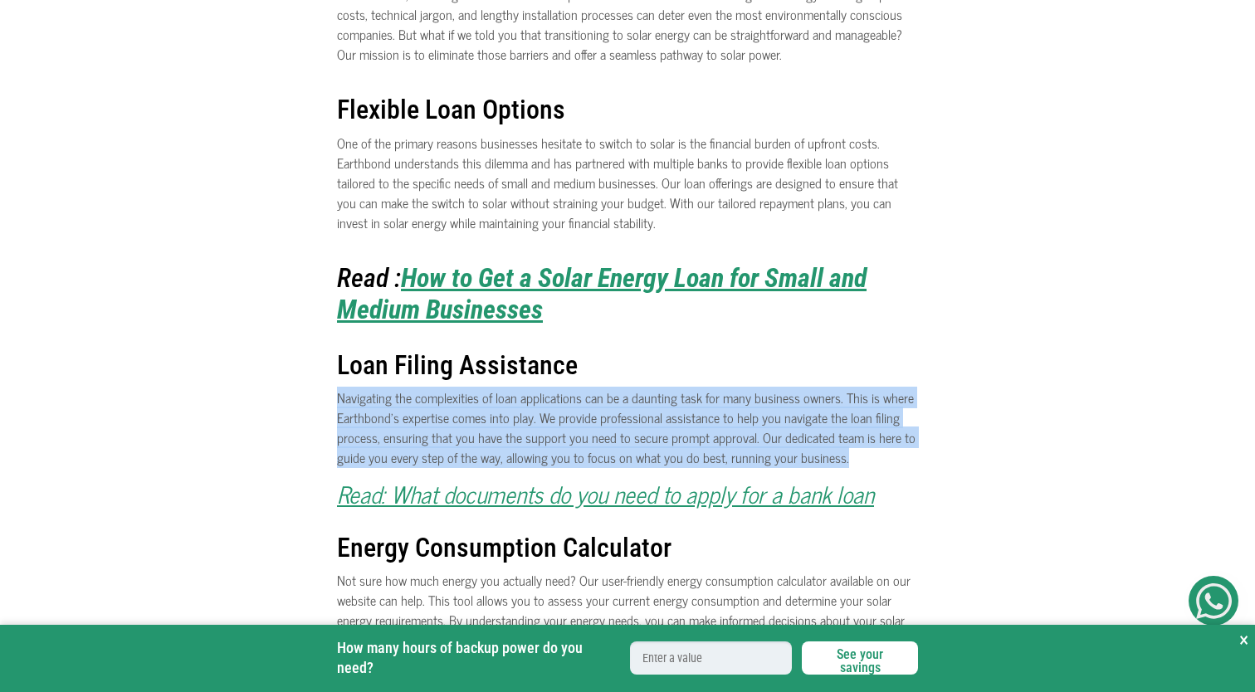
click at [667, 419] on p "Navigating the complexities of loan applications can be a daunting task for man…" at bounding box center [627, 428] width 581 height 80
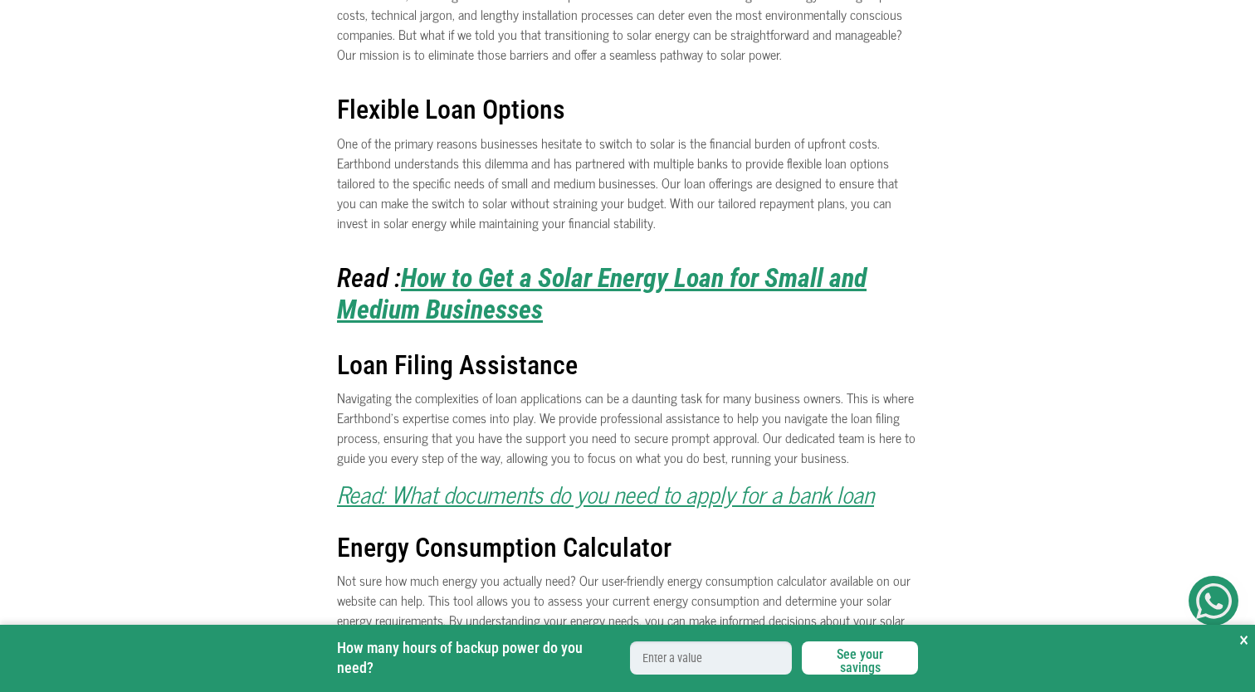
click at [667, 419] on p "Navigating the complexities of loan applications can be a daunting task for man…" at bounding box center [627, 428] width 581 height 80
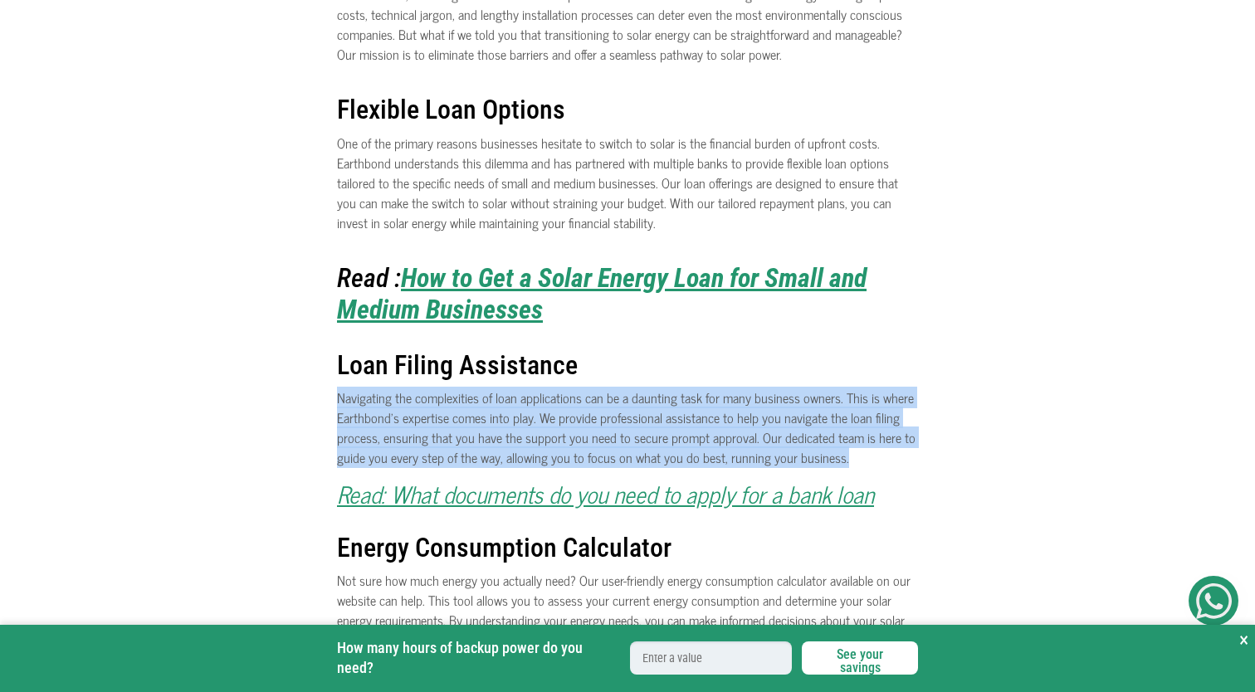
click at [667, 419] on p "Navigating the complexities of loan applications can be a daunting task for man…" at bounding box center [627, 428] width 581 height 80
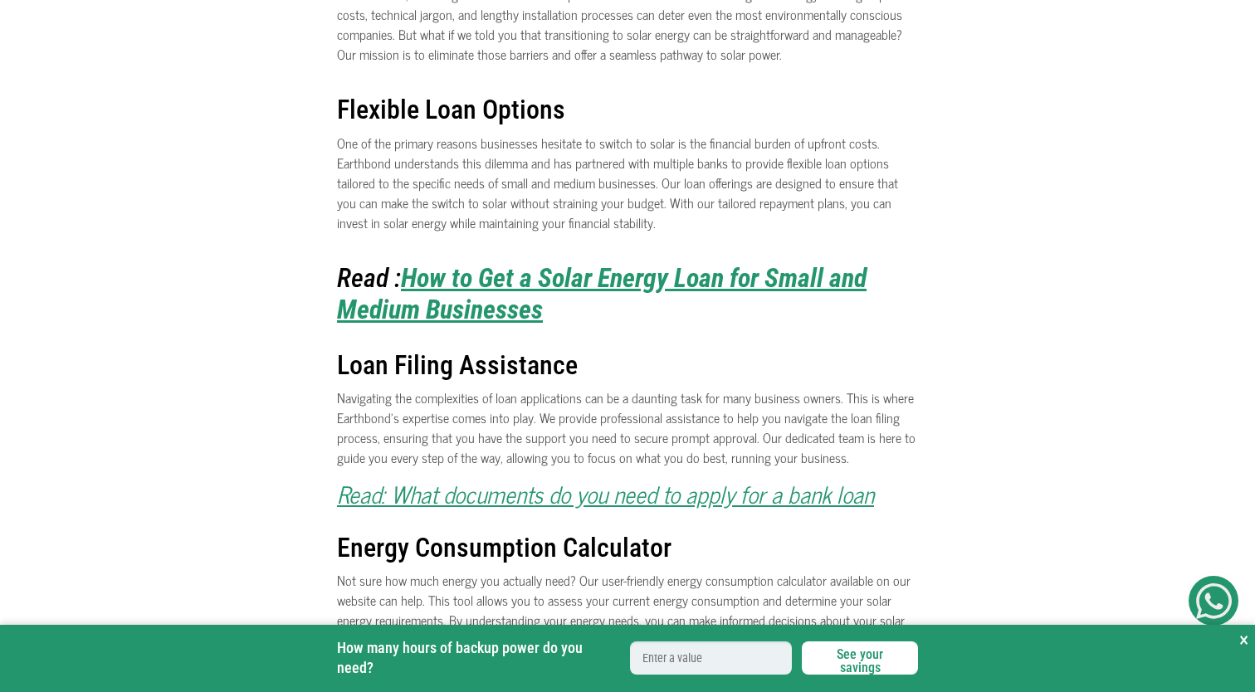
click at [667, 419] on p "Navigating the complexities of loan applications can be a daunting task for man…" at bounding box center [627, 428] width 581 height 80
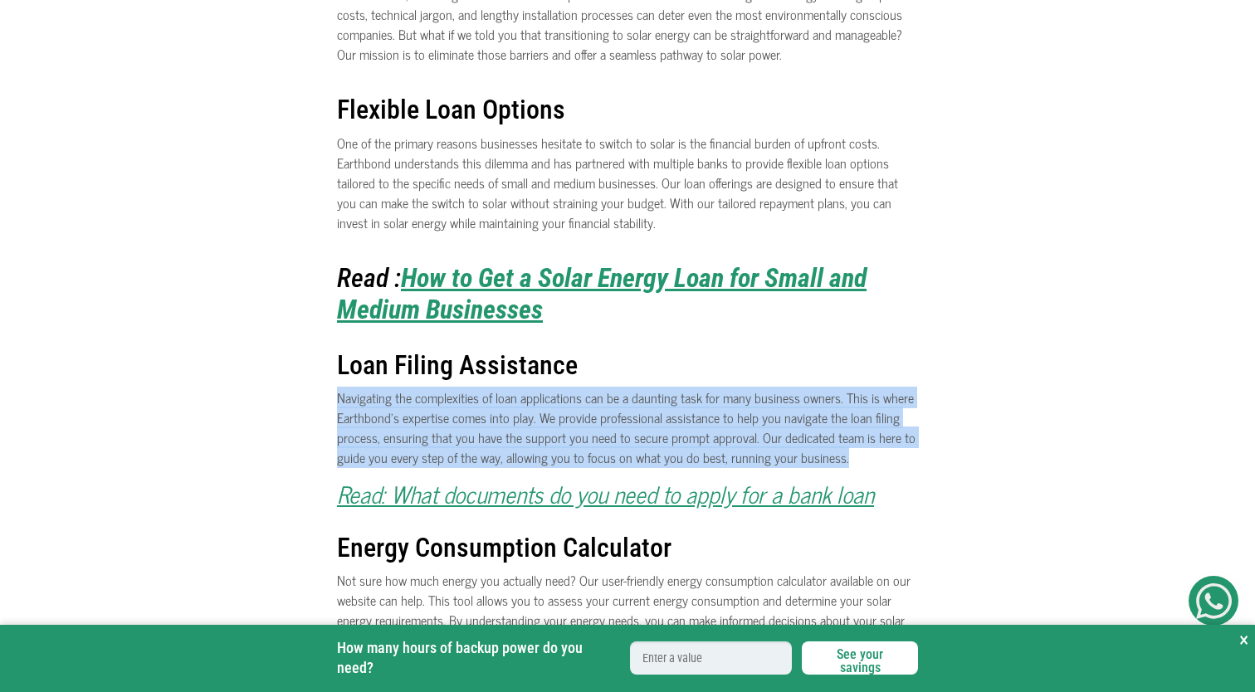
click at [667, 419] on p "Navigating the complexities of loan applications can be a daunting task for man…" at bounding box center [627, 428] width 581 height 80
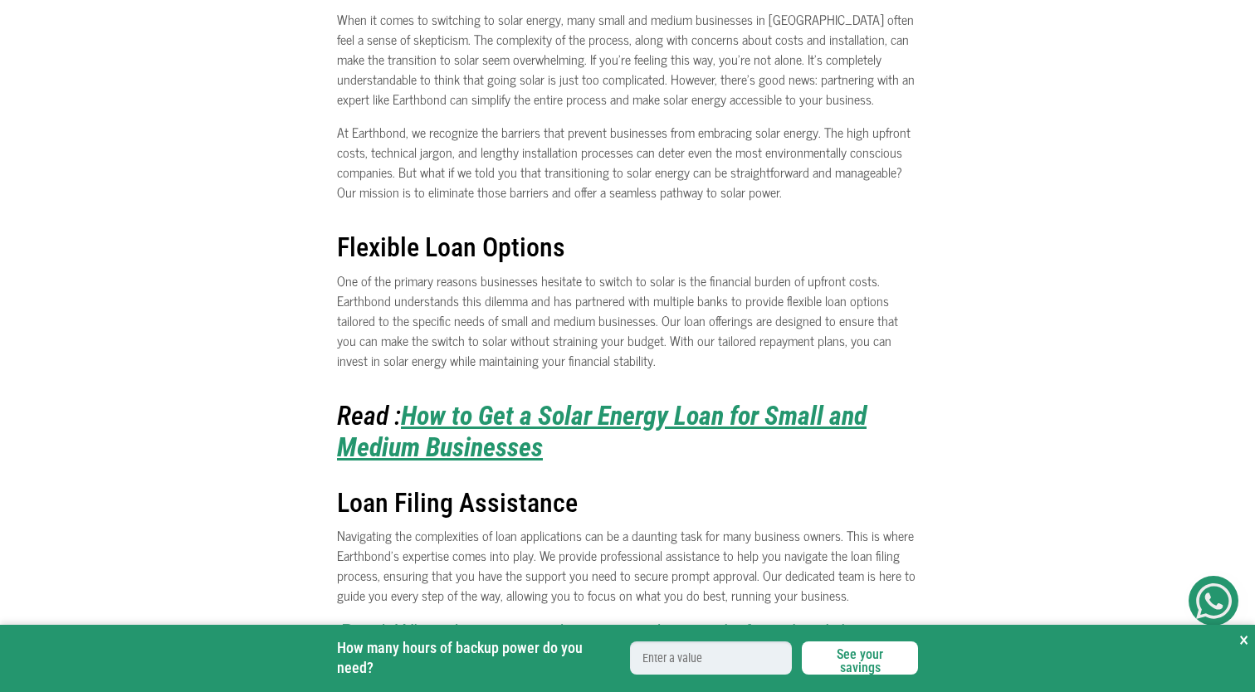
scroll to position [464, 0]
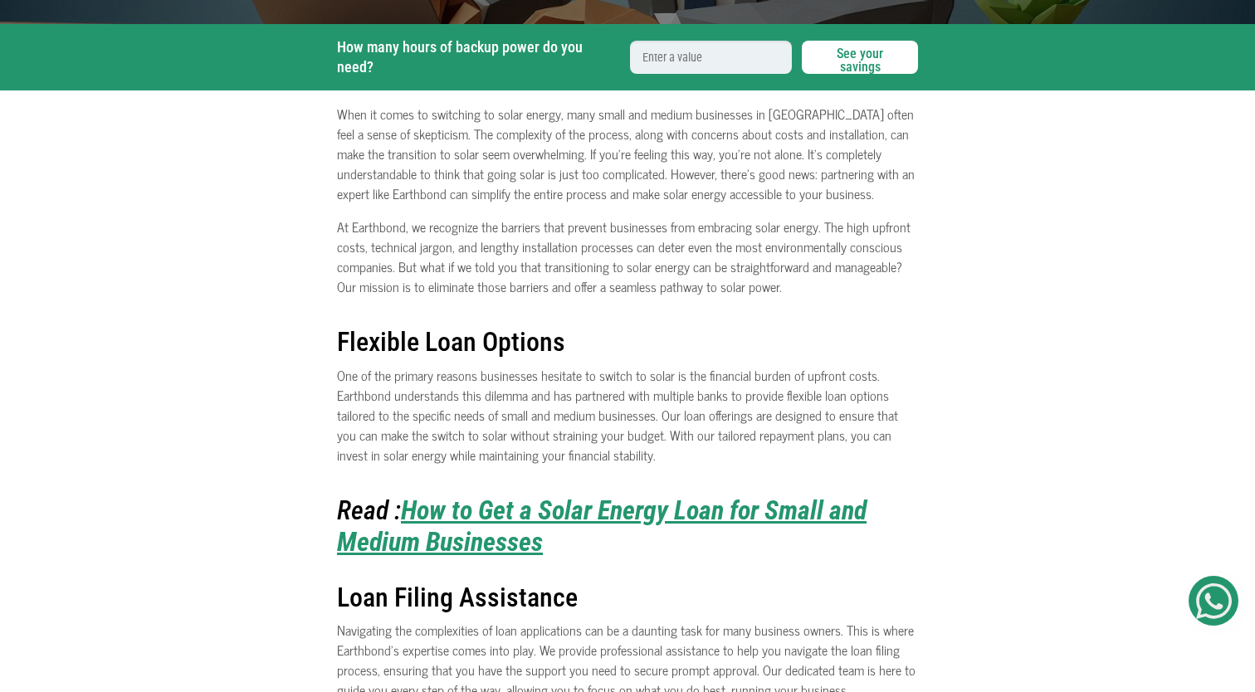
click at [667, 419] on p "One of the primary reasons businesses hesitate to switch to solar is the financ…" at bounding box center [627, 415] width 581 height 100
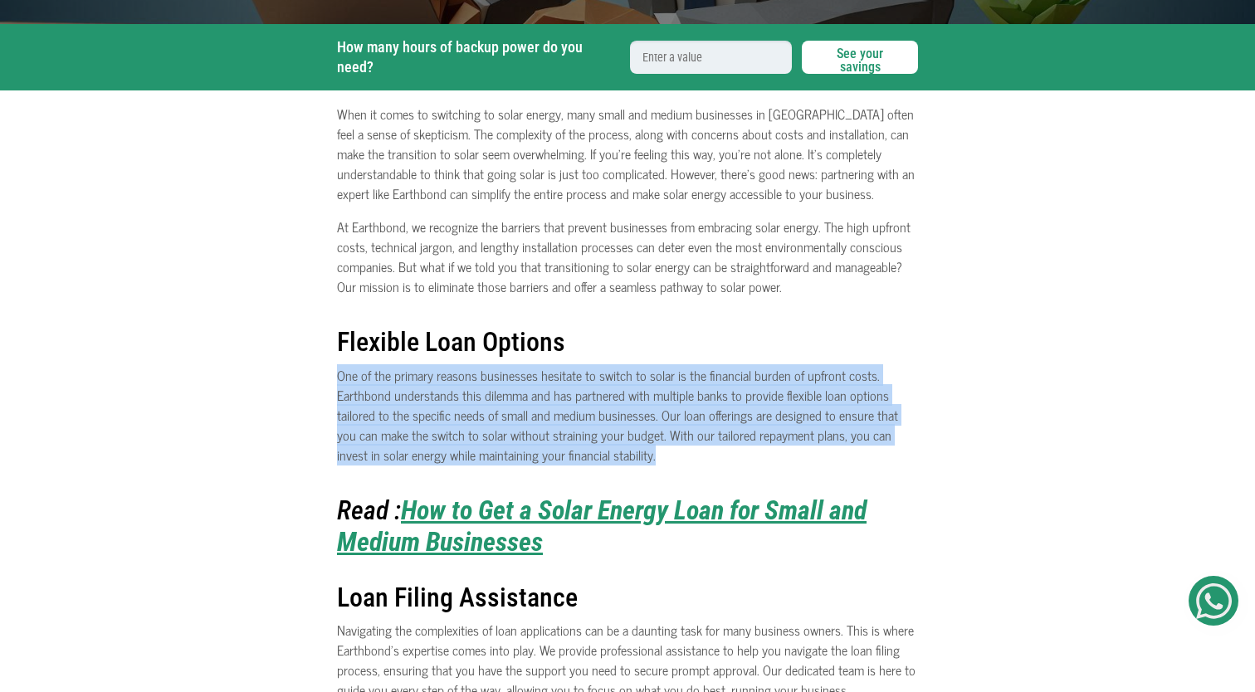
click at [667, 419] on p "One of the primary reasons businesses hesitate to switch to solar is the financ…" at bounding box center [627, 415] width 581 height 100
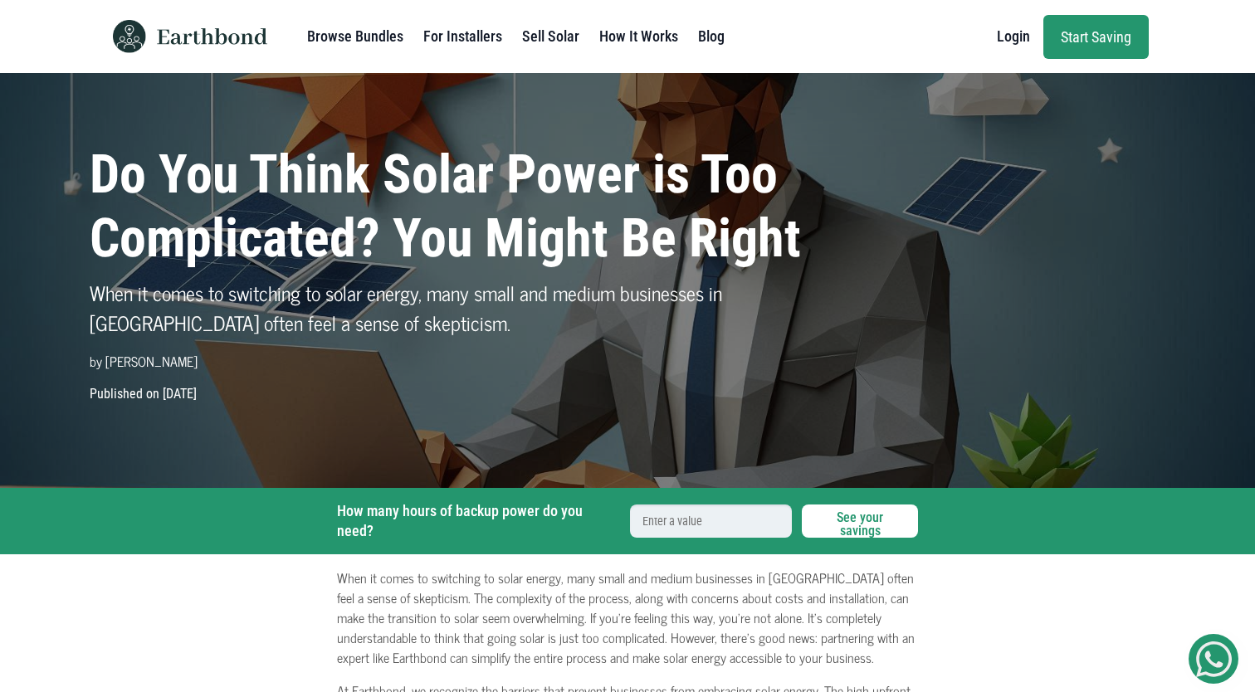
scroll to position [0, 0]
click at [682, 517] on input "How many hours of backup power do you need?" at bounding box center [711, 521] width 162 height 33
type input "4"
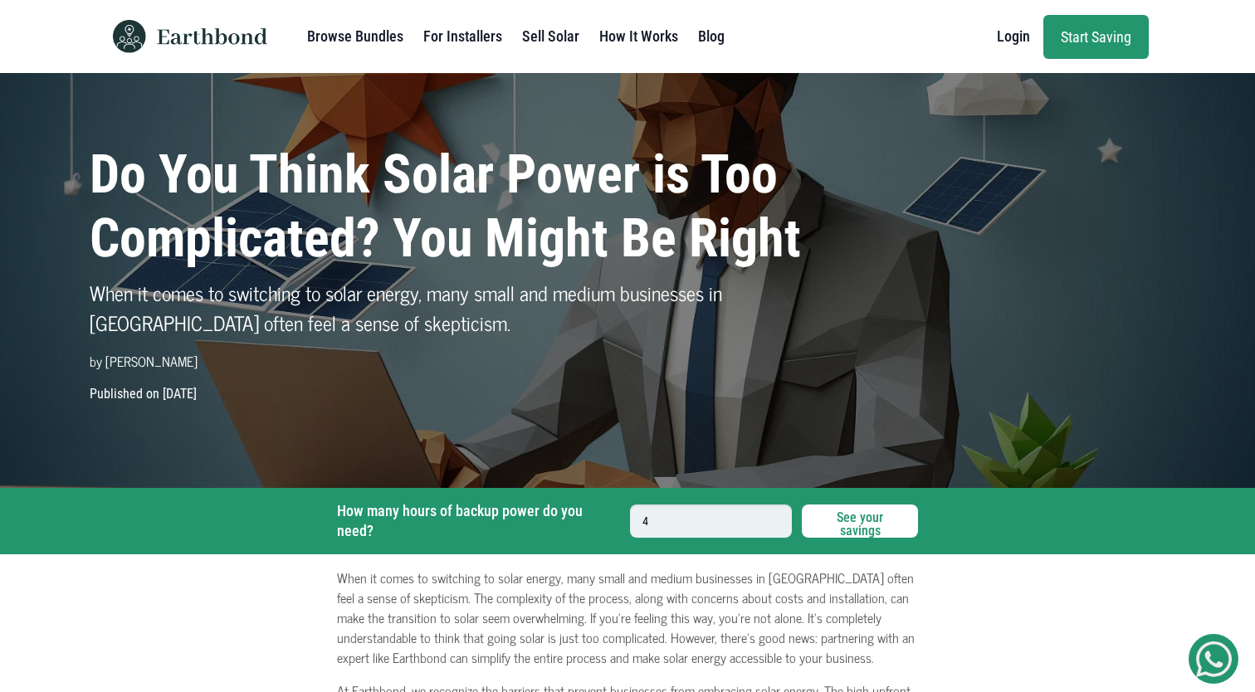
type input "4"
click at [842, 535] on button "See your savings" at bounding box center [860, 521] width 116 height 33
click at [460, 34] on link "For Installers" at bounding box center [462, 36] width 79 height 33
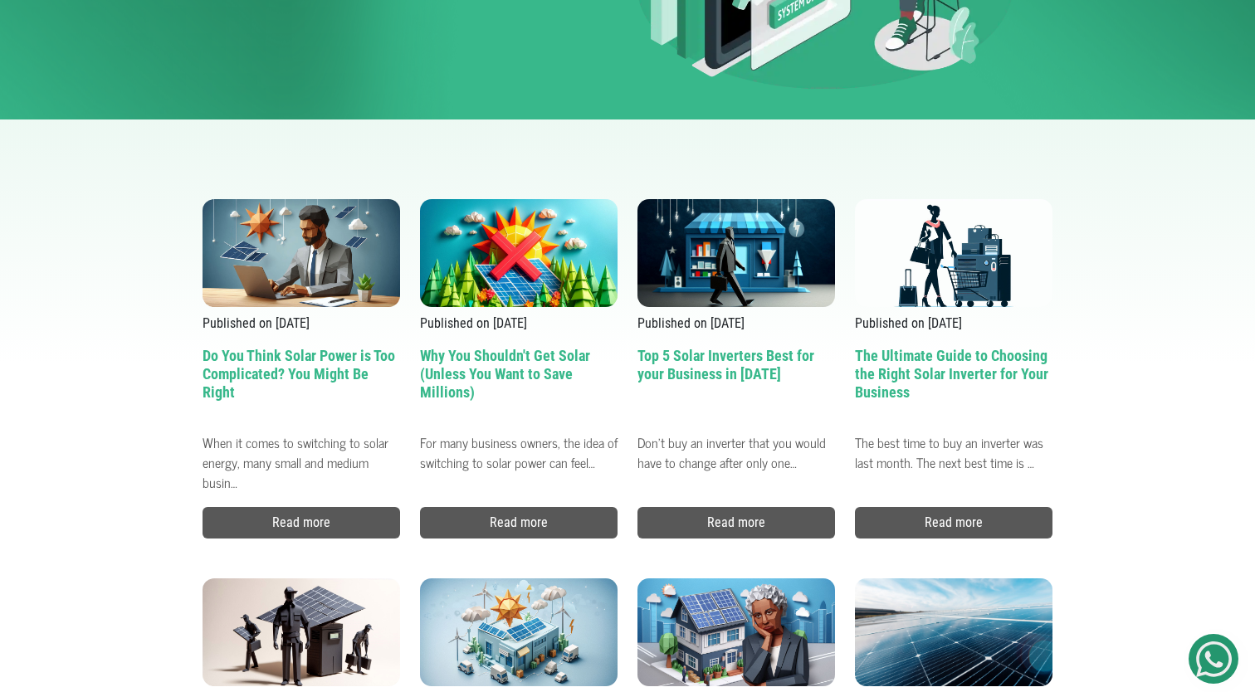
scroll to position [418, 0]
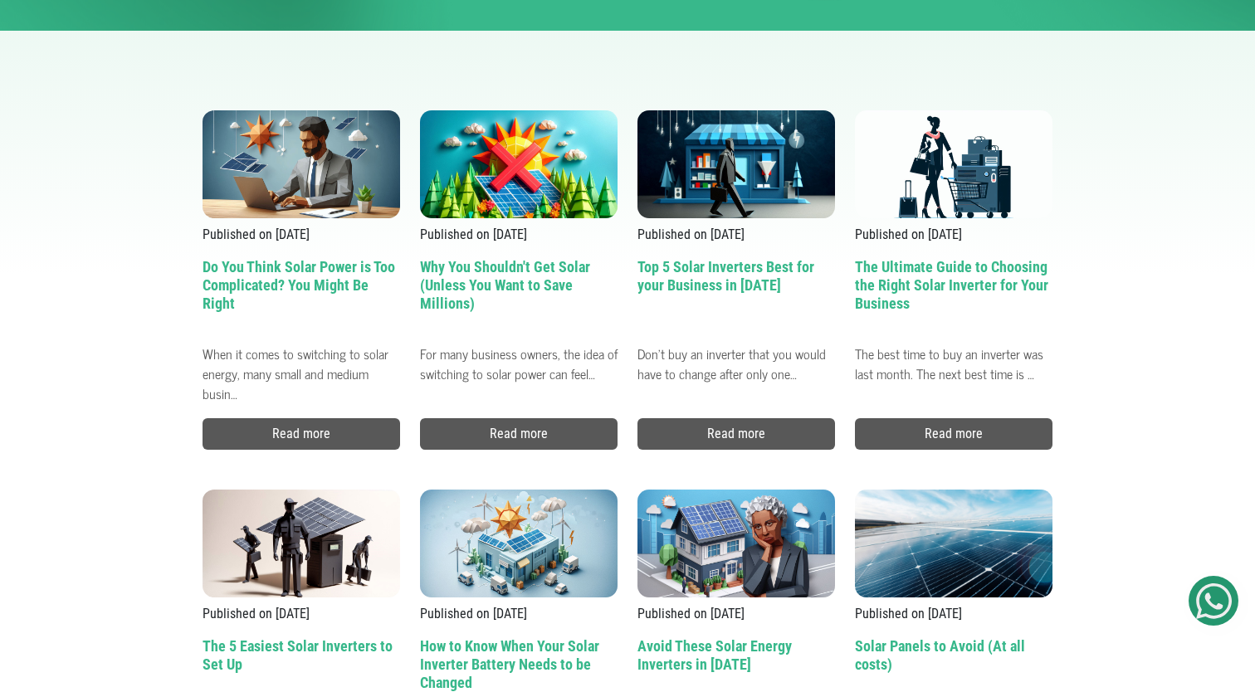
click at [545, 280] on h2 "Why You Shouldn't Get Solar (Unless You Want to Save Millions)" at bounding box center [519, 297] width 198 height 79
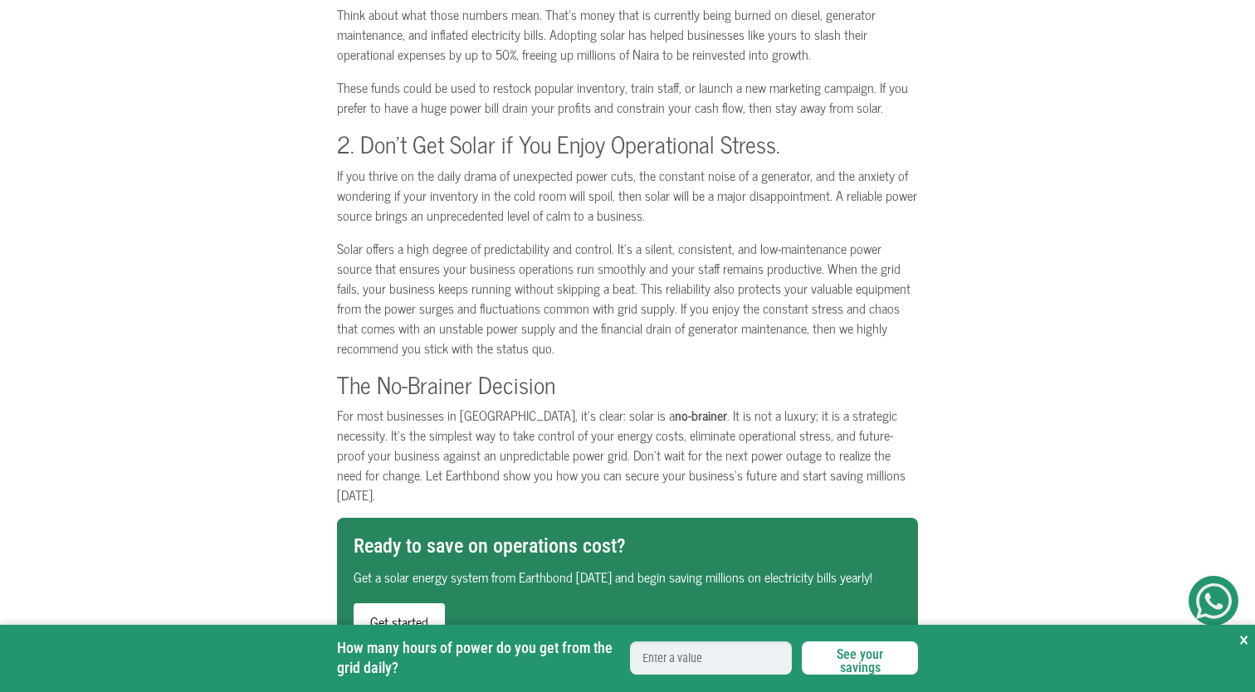
scroll to position [905, 0]
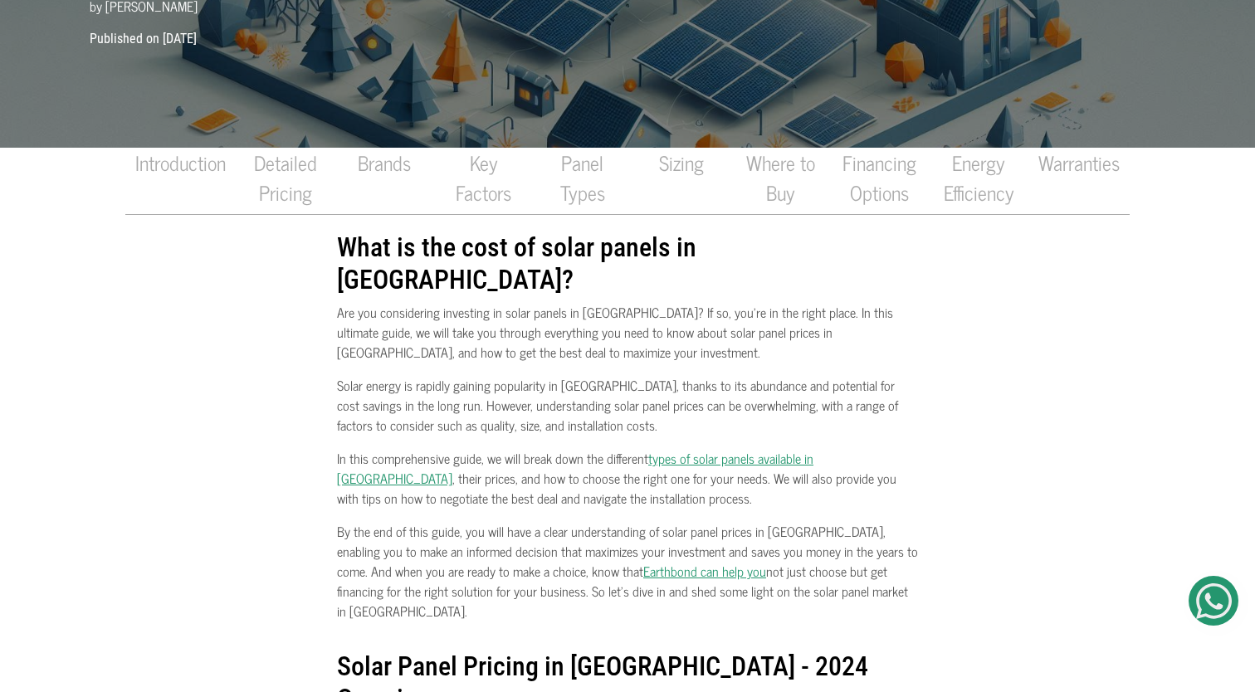
scroll to position [477, 0]
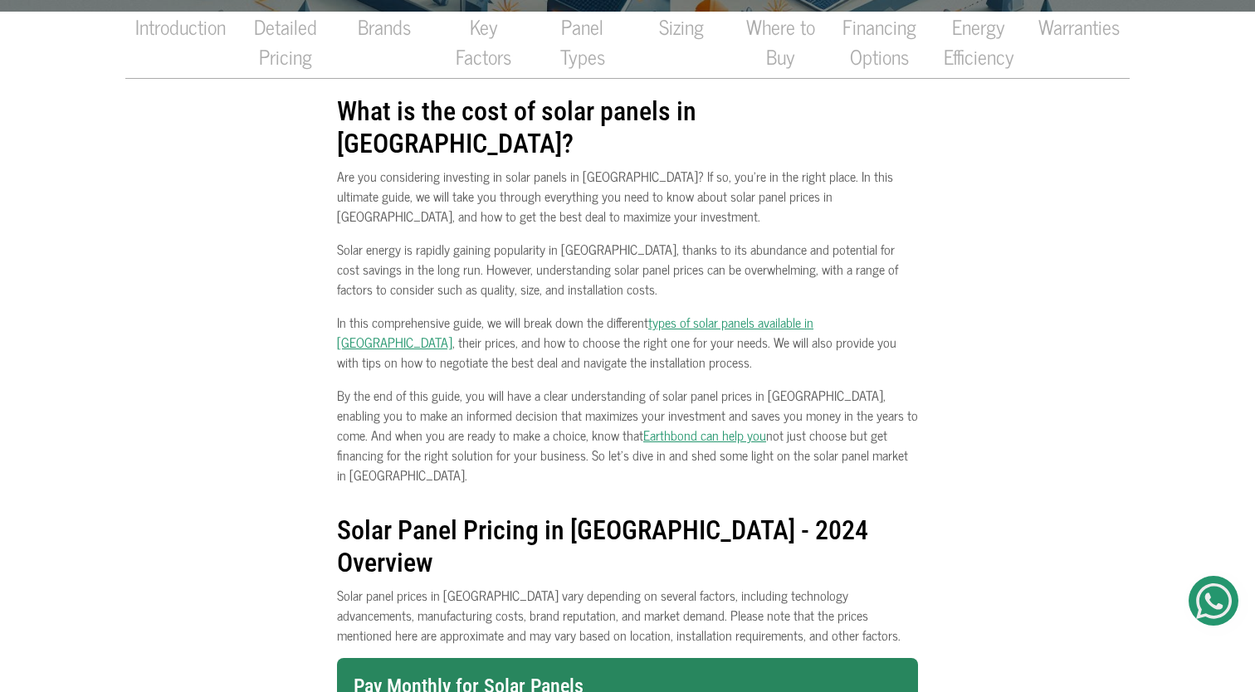
click at [533, 385] on p "By the end of this guide, you will have a clear understanding of solar panel pr…" at bounding box center [627, 435] width 581 height 100
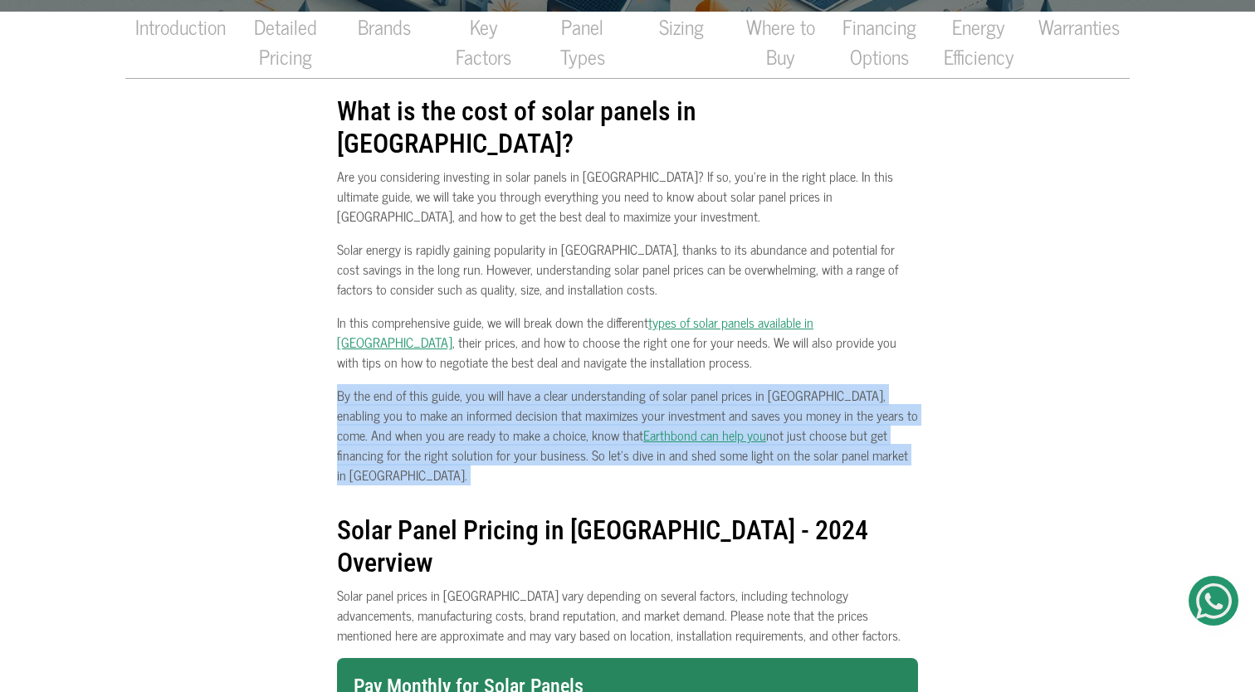
click at [533, 385] on p "By the end of this guide, you will have a clear understanding of solar panel pr…" at bounding box center [627, 435] width 581 height 100
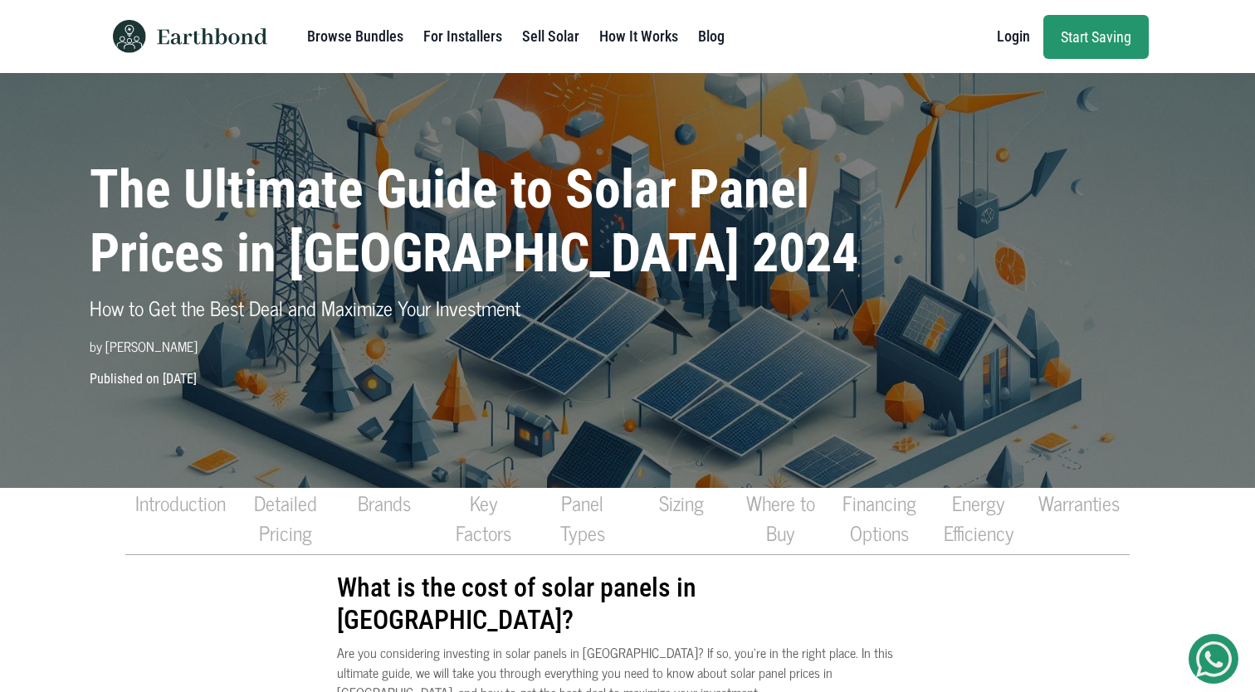
scroll to position [0, 0]
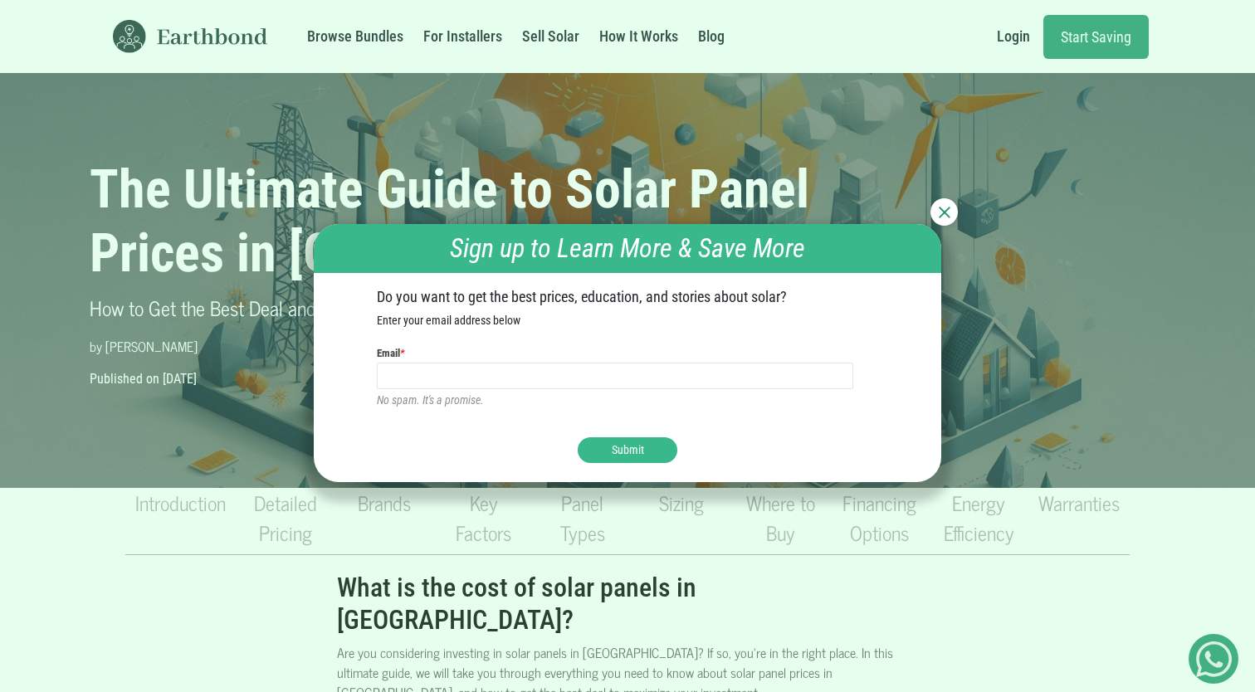
click at [952, 217] on div at bounding box center [944, 211] width 27 height 27
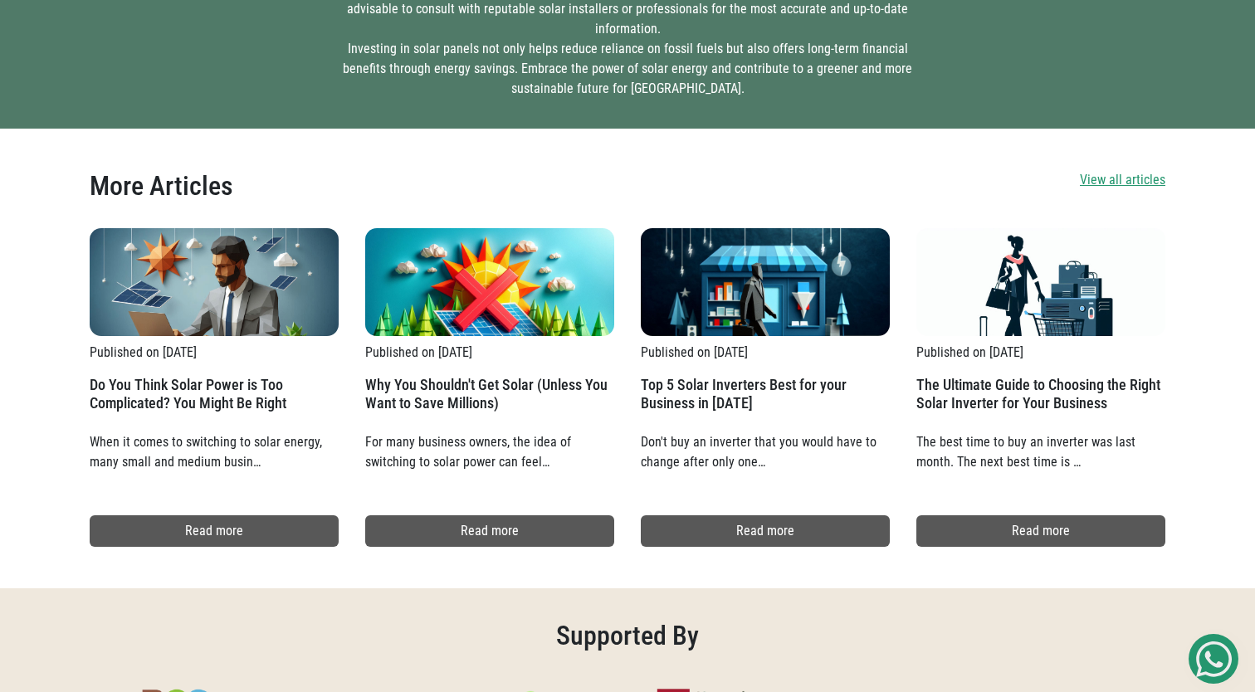
scroll to position [12035, 0]
